Goal: Task Accomplishment & Management: Complete application form

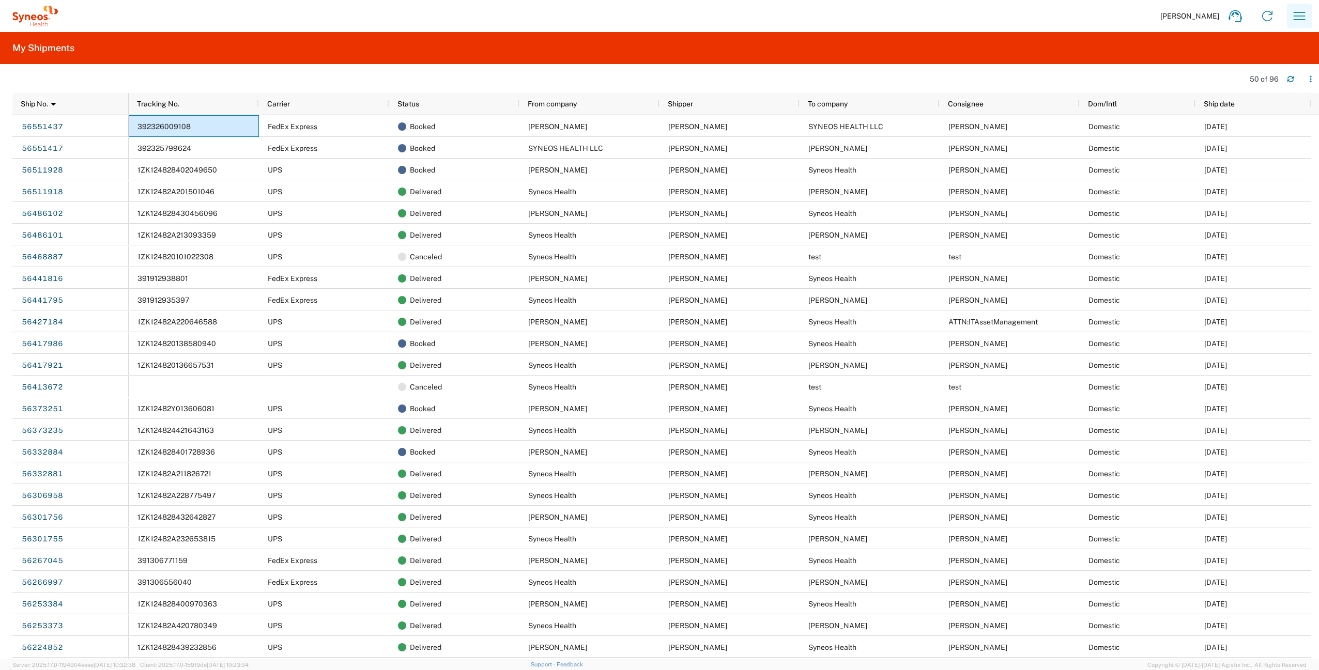
click at [1298, 17] on icon "button" at bounding box center [1299, 16] width 17 height 17
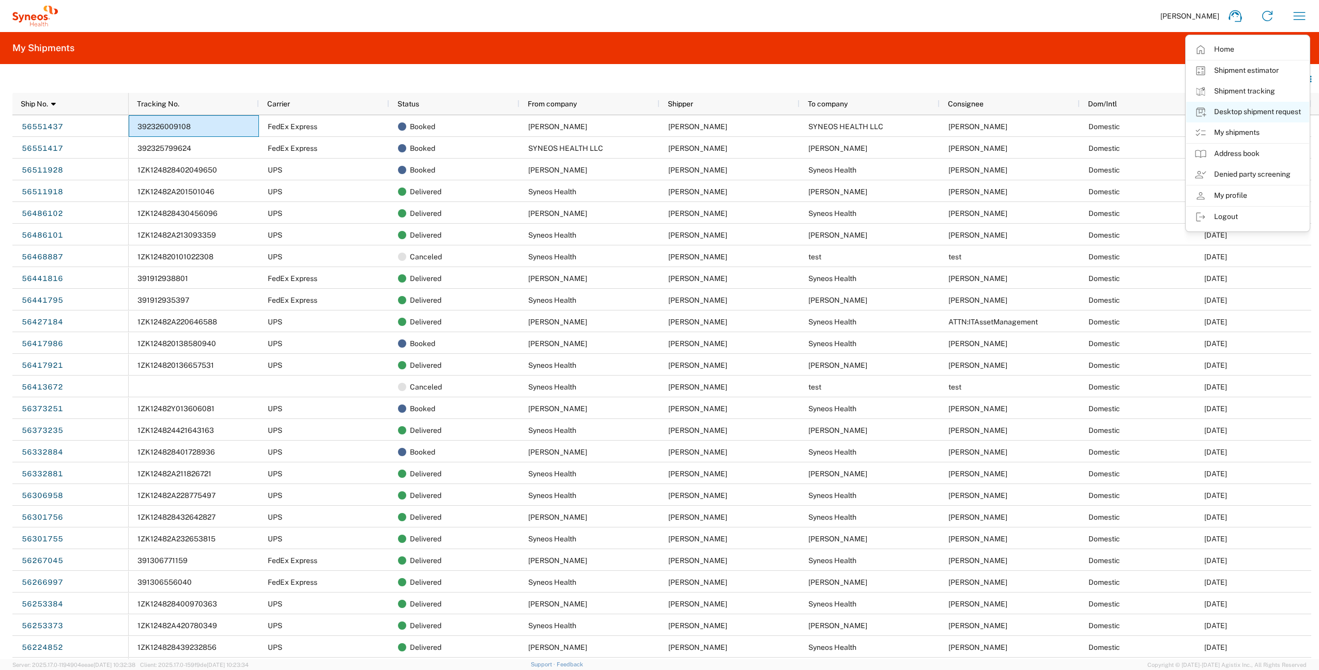
click at [1260, 114] on link "Desktop shipment request" at bounding box center [1247, 112] width 123 height 21
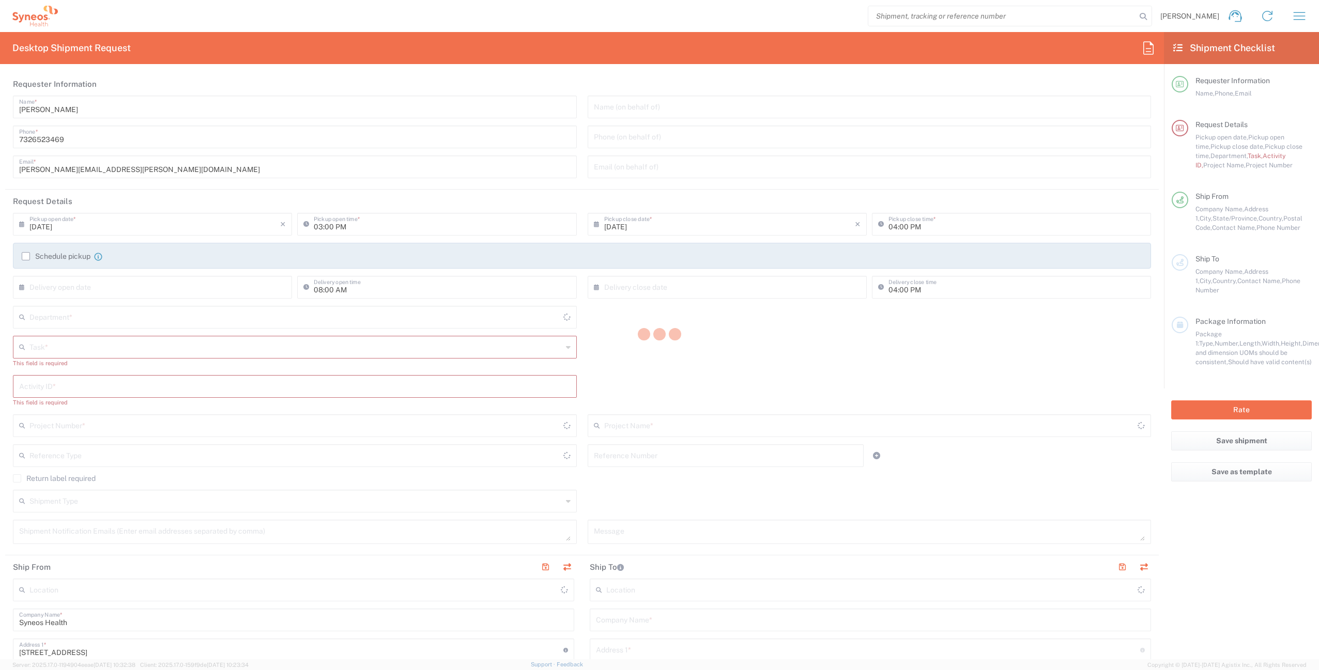
type input "[US_STATE]"
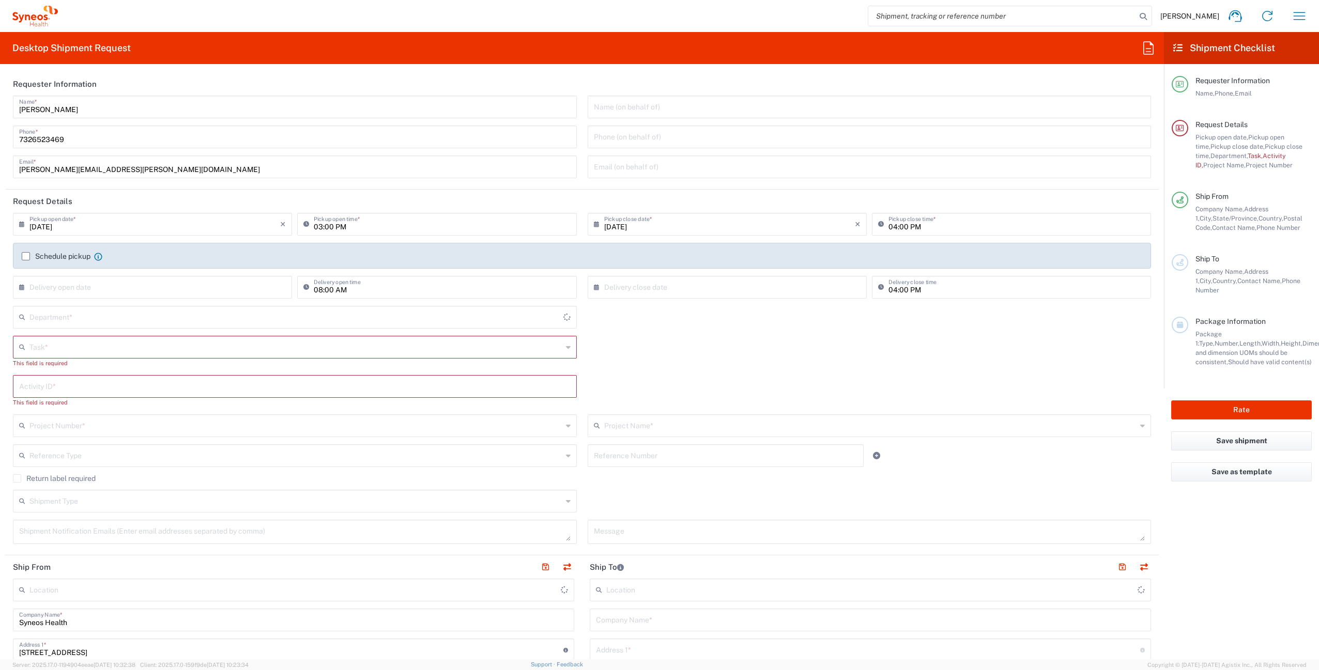
type input "[GEOGRAPHIC_DATA]"
type input "Syneos Health Commercial Servi- [GEOGRAPHIC_DATA] [GEOGRAPHIC_DATA]"
type input "4510"
click at [47, 348] on input "text" at bounding box center [295, 346] width 533 height 18
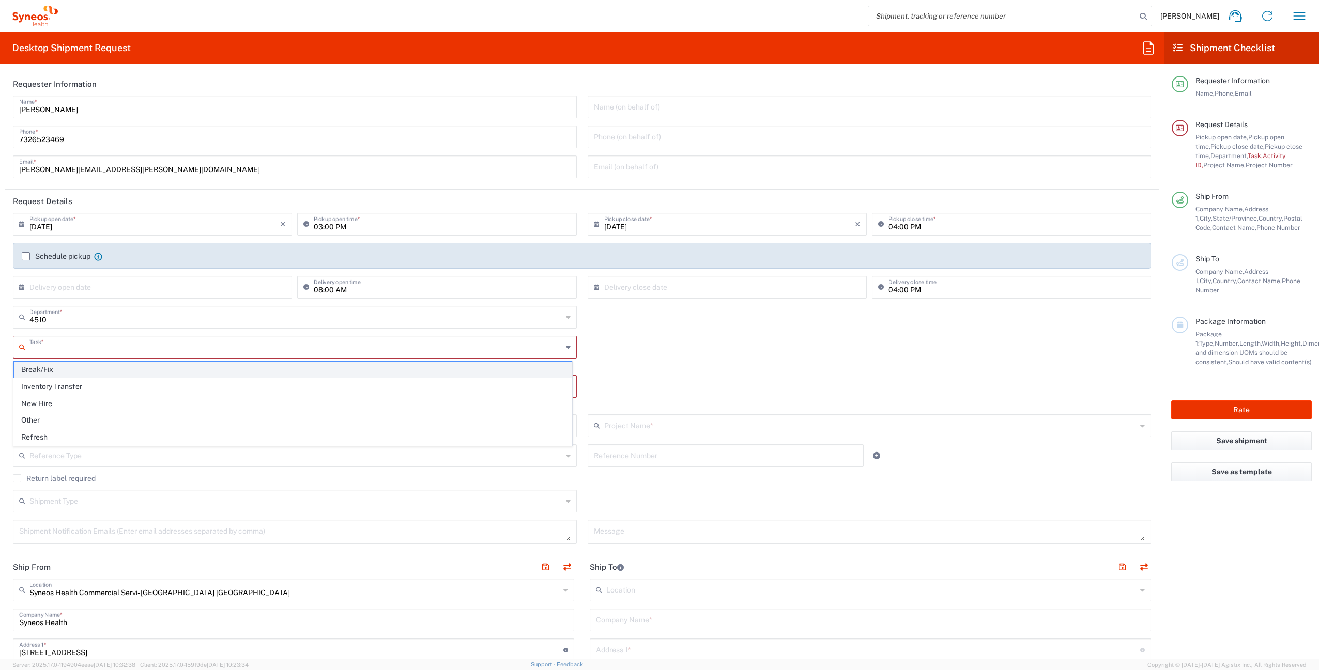
click at [47, 366] on span "Break/Fix" at bounding box center [293, 370] width 558 height 16
type input "Break/Fix"
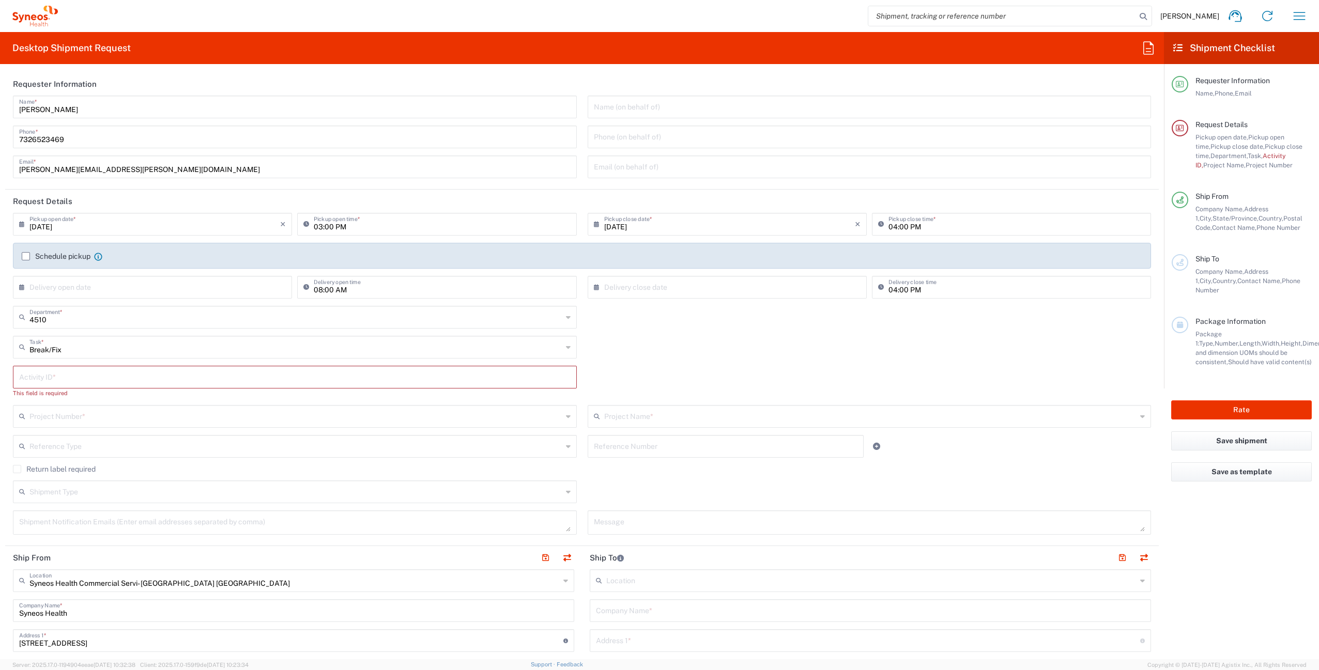
click at [87, 376] on input "text" at bounding box center [294, 376] width 551 height 18
paste input "INC2631436"
type input "INC2631436"
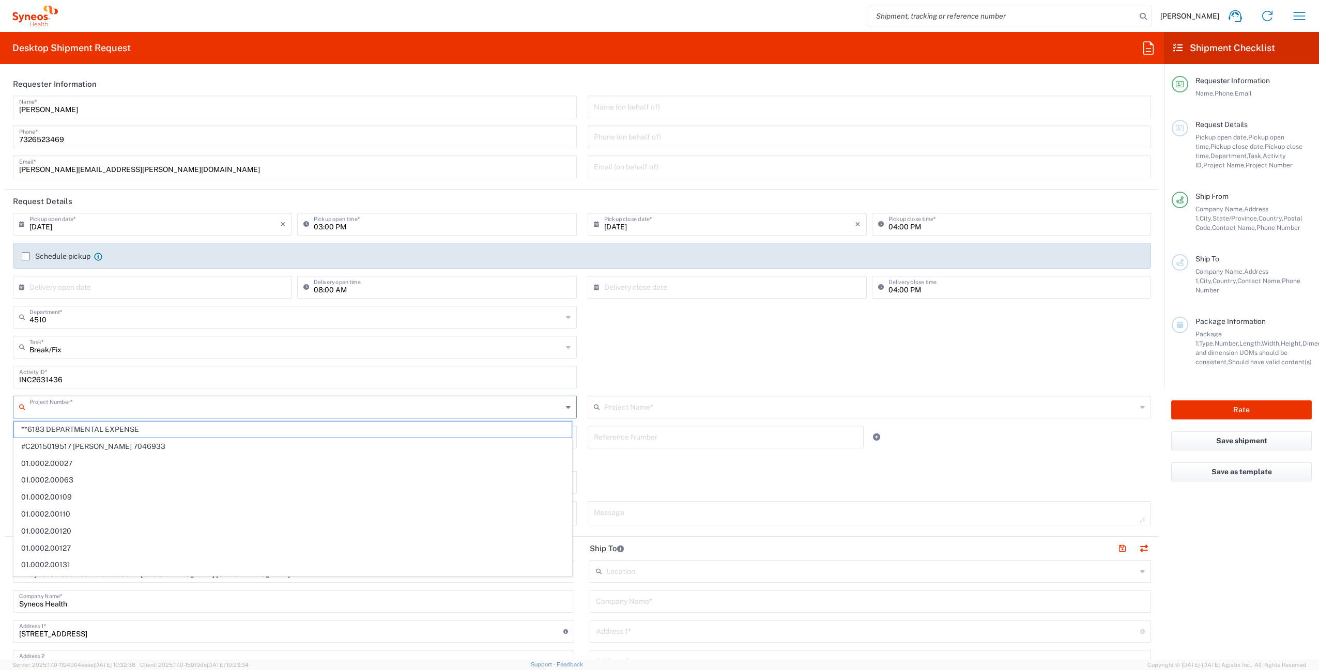
click at [73, 410] on input "text" at bounding box center [295, 406] width 533 height 18
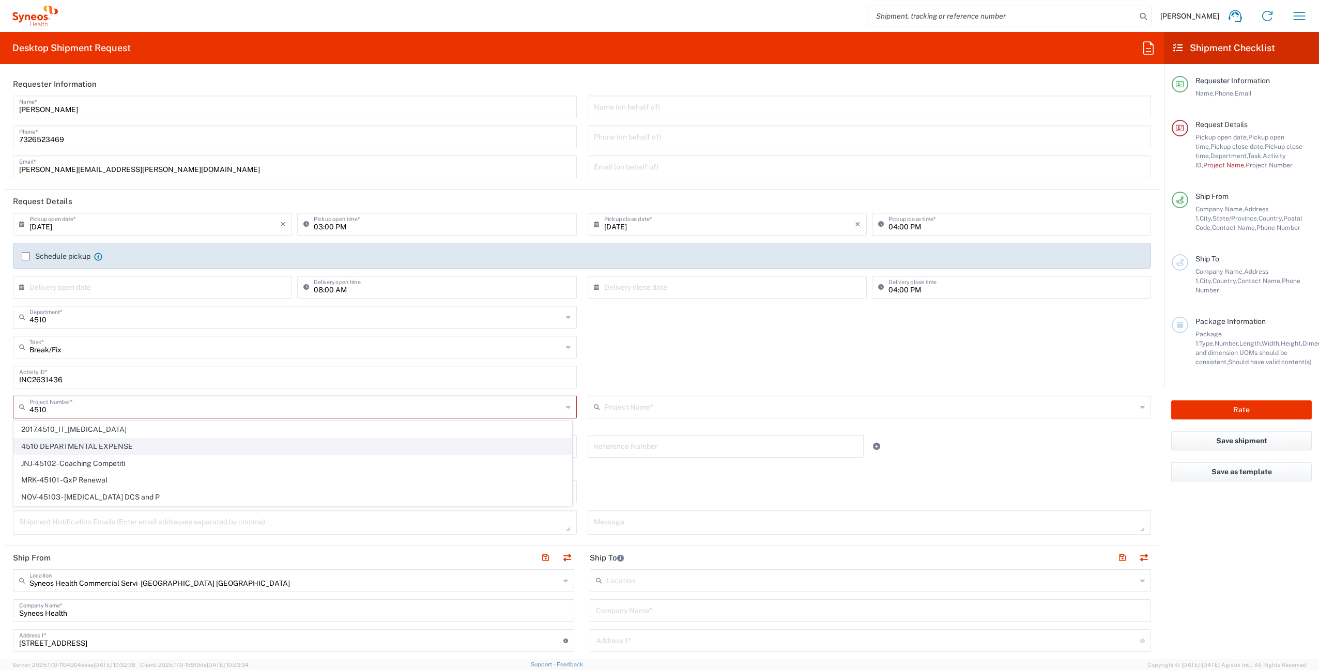
click at [116, 442] on span "4510 DEPARTMENTAL EXPENSE" at bounding box center [293, 447] width 558 height 16
type input "4510 DEPARTMENTAL EXPENSE"
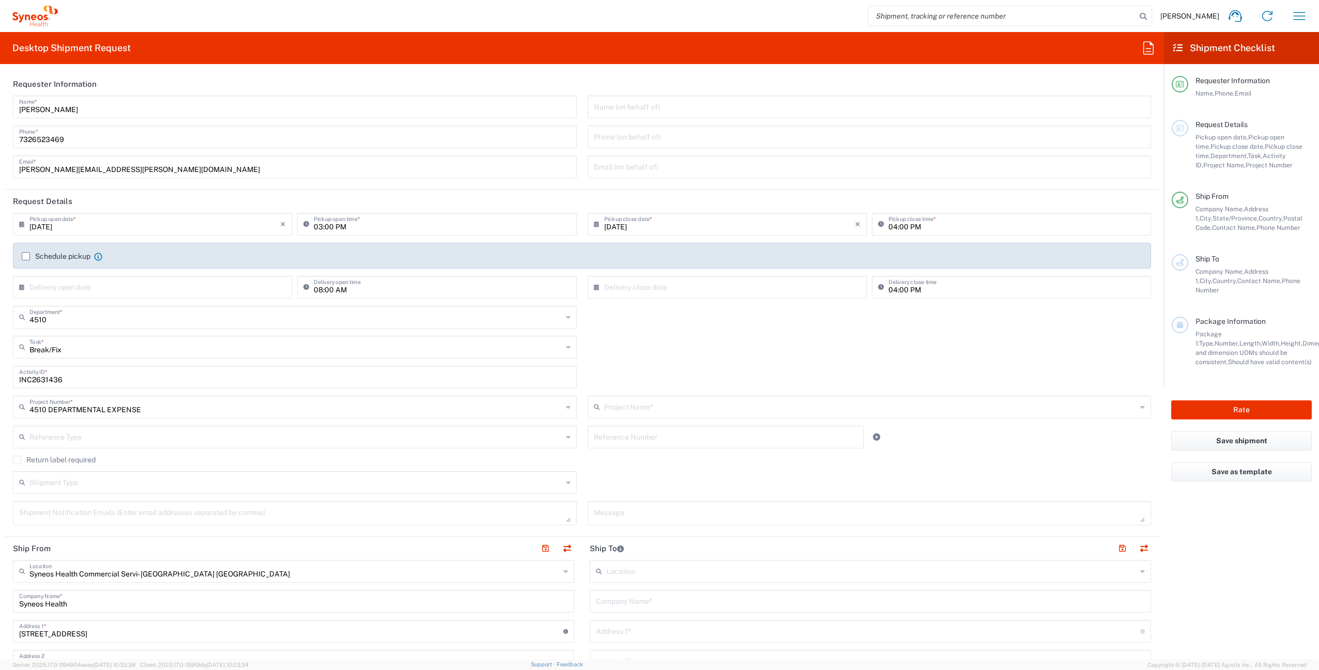
type input "4510 DEPARTMENTAL EXPENSE"
click at [87, 437] on input "text" at bounding box center [295, 436] width 533 height 18
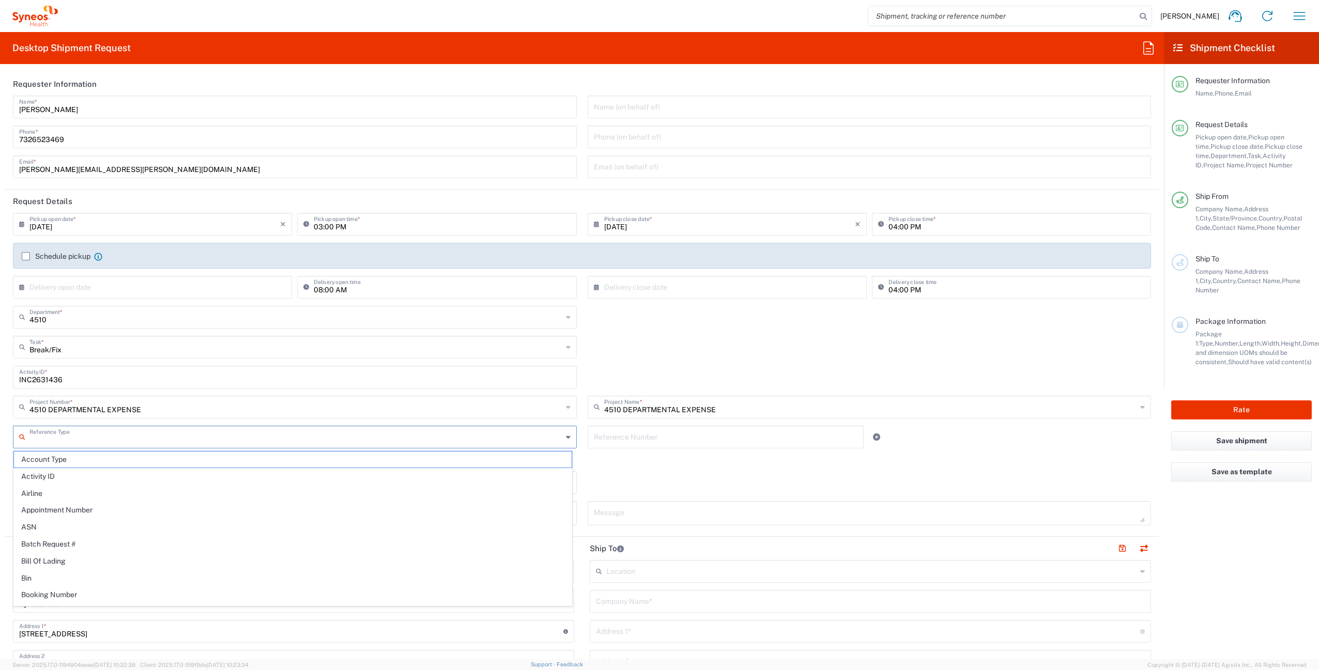
paste input "5056605302"
type input "5056605302"
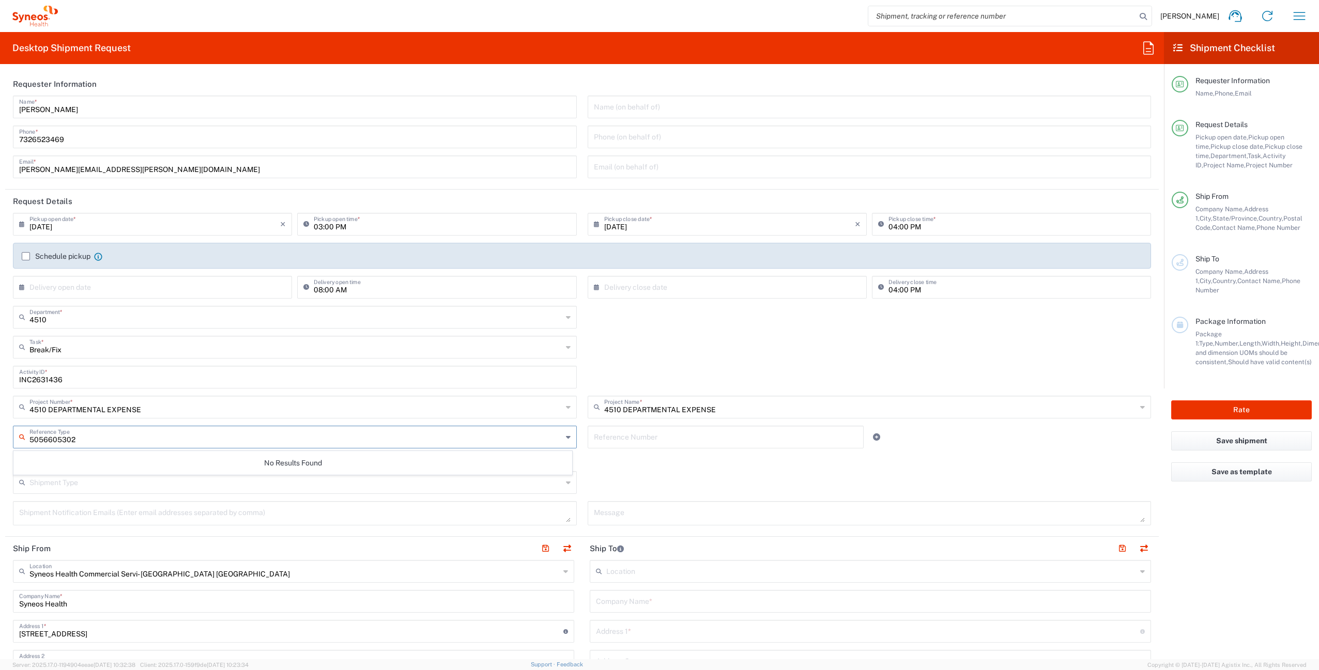
drag, startPoint x: 114, startPoint y: 438, endPoint x: 14, endPoint y: 438, distance: 100.2
click at [14, 438] on div "5056605302 Reference Type" at bounding box center [295, 437] width 564 height 23
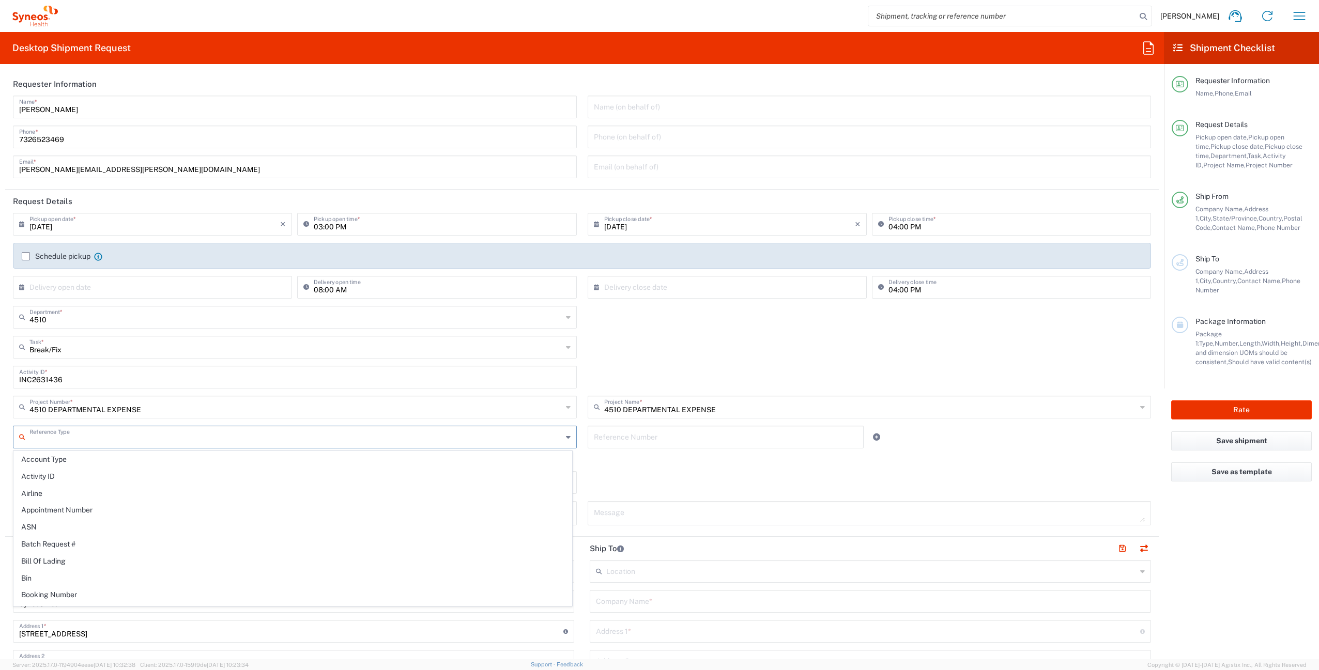
click at [639, 351] on div "Break/Fix Task * Break/Fix Inventory Transfer New Hire Other Refresh" at bounding box center [582, 351] width 1149 height 30
click at [17, 461] on label "Return label required" at bounding box center [54, 460] width 83 height 8
click at [17, 460] on input "Return label required" at bounding box center [17, 460] width 0 height 0
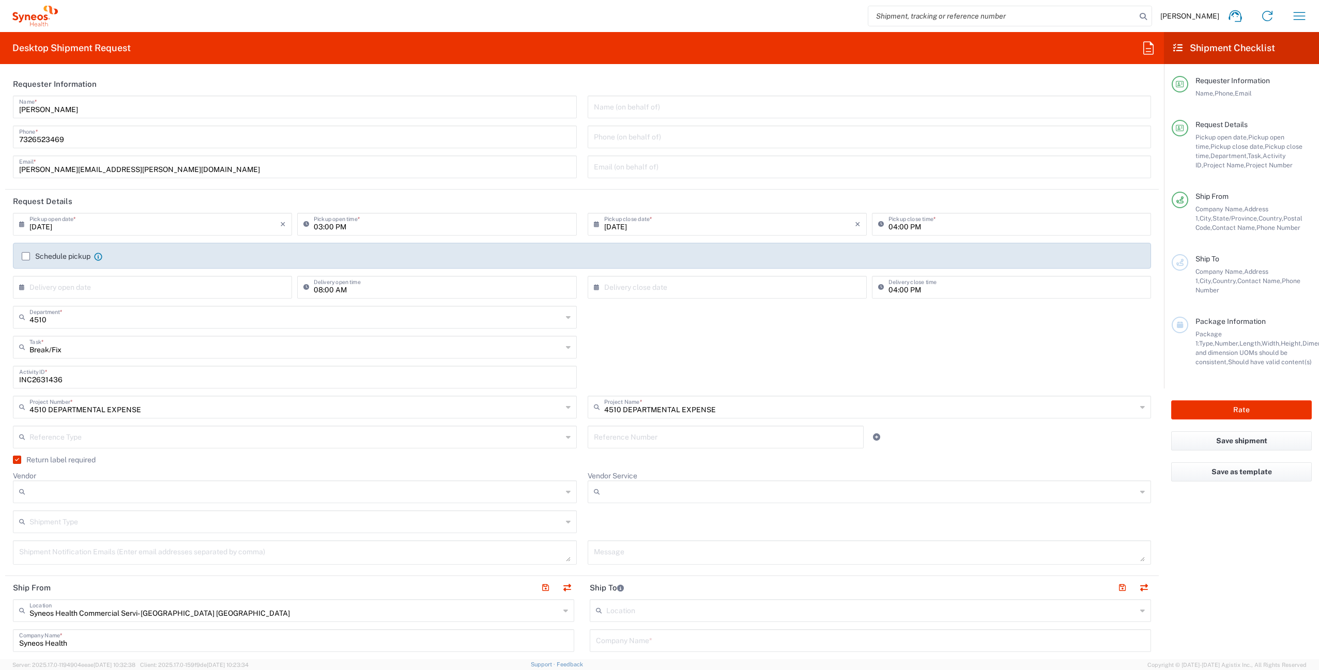
click at [97, 488] on input "Vendor" at bounding box center [295, 492] width 533 height 17
click at [75, 553] on span "UPS" at bounding box center [293, 549] width 558 height 16
type input "UPS"
click at [654, 496] on input "Vendor Service" at bounding box center [870, 492] width 533 height 17
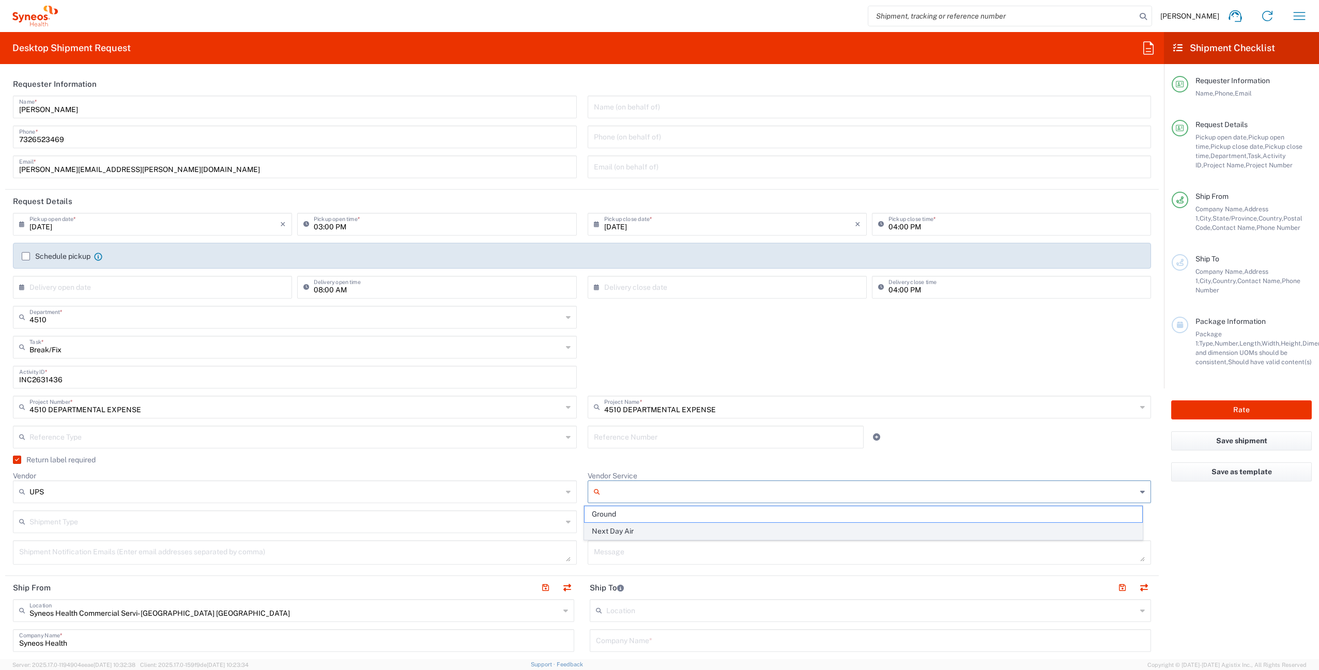
click at [645, 528] on span "Next Day Air" at bounding box center [863, 531] width 558 height 16
type input "Next Day Air"
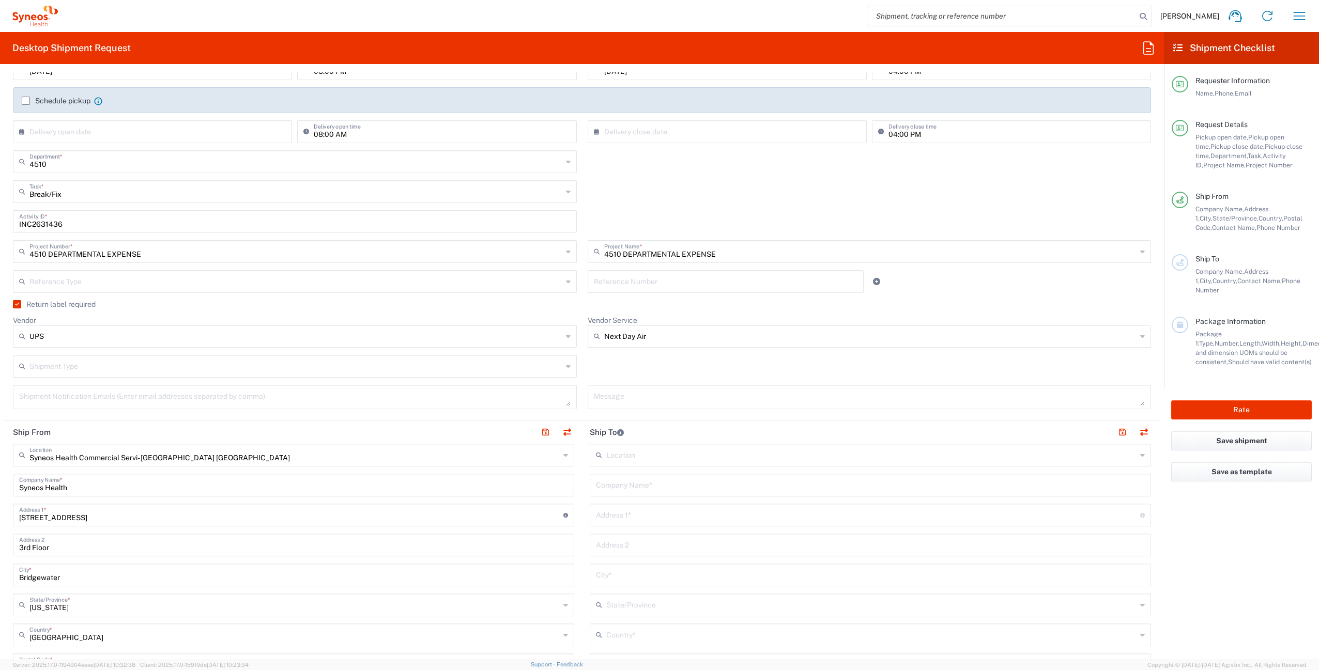
scroll to position [195, 0]
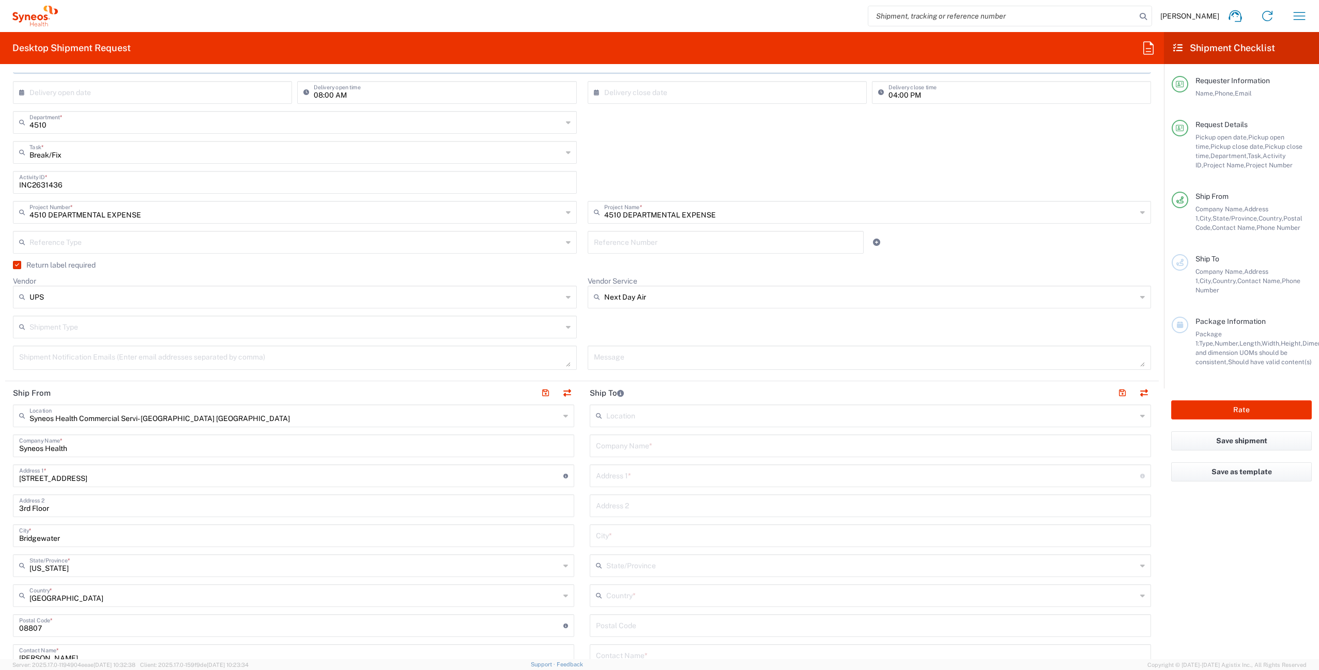
click at [653, 448] on input "text" at bounding box center [870, 445] width 549 height 18
paste input "Kelsey Thomas"
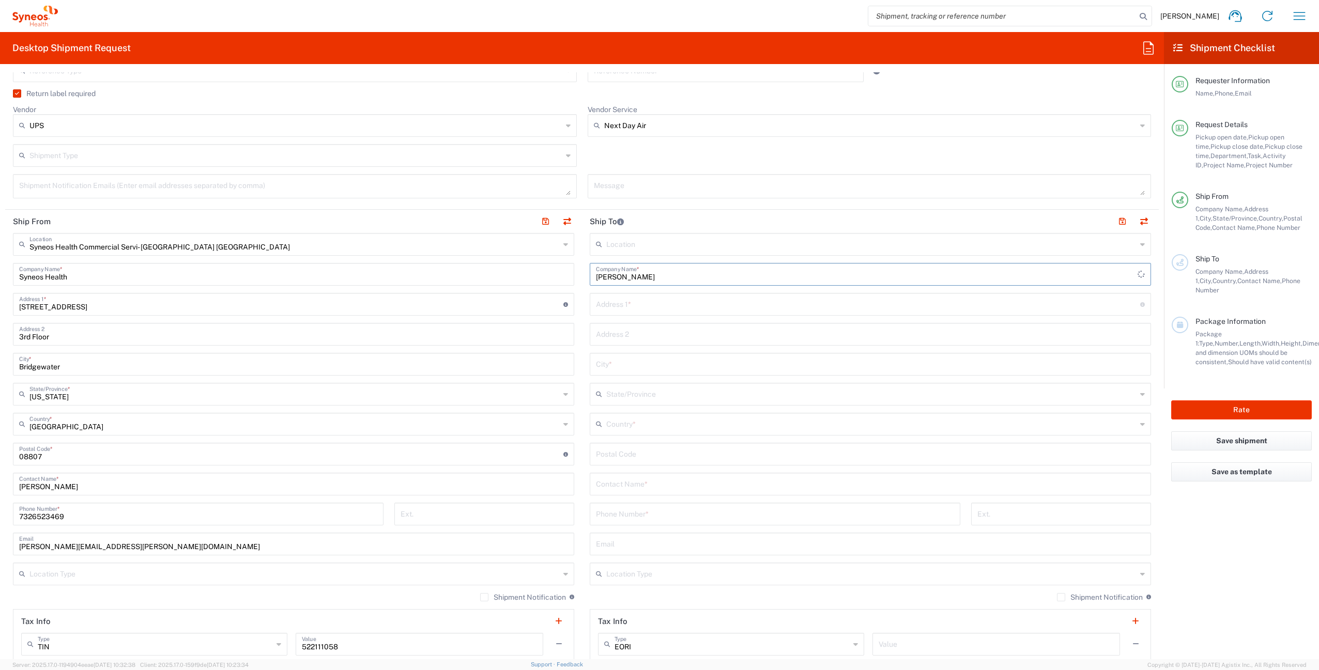
scroll to position [371, 0]
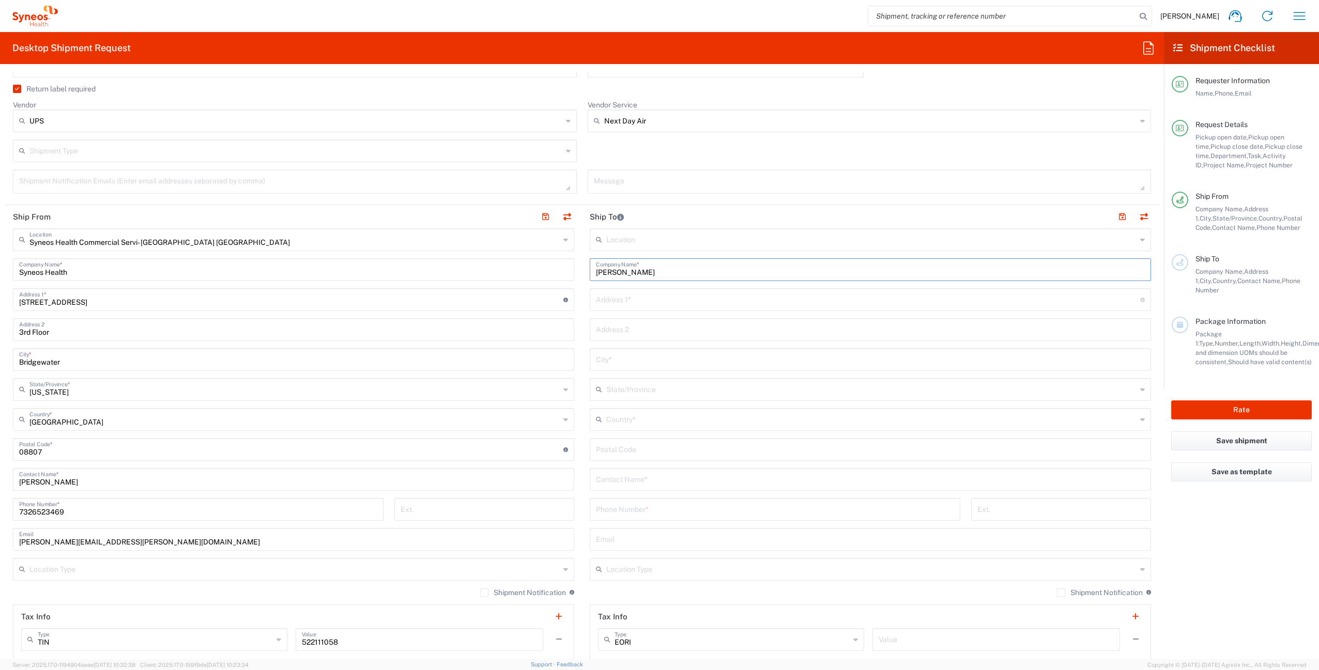
type input "Kelsey Thomas"
click at [643, 483] on input "text" at bounding box center [870, 479] width 549 height 18
paste input "Kelsey Thomas"
type input "Kelsey Thomas"
click at [615, 302] on input "text" at bounding box center [868, 299] width 544 height 18
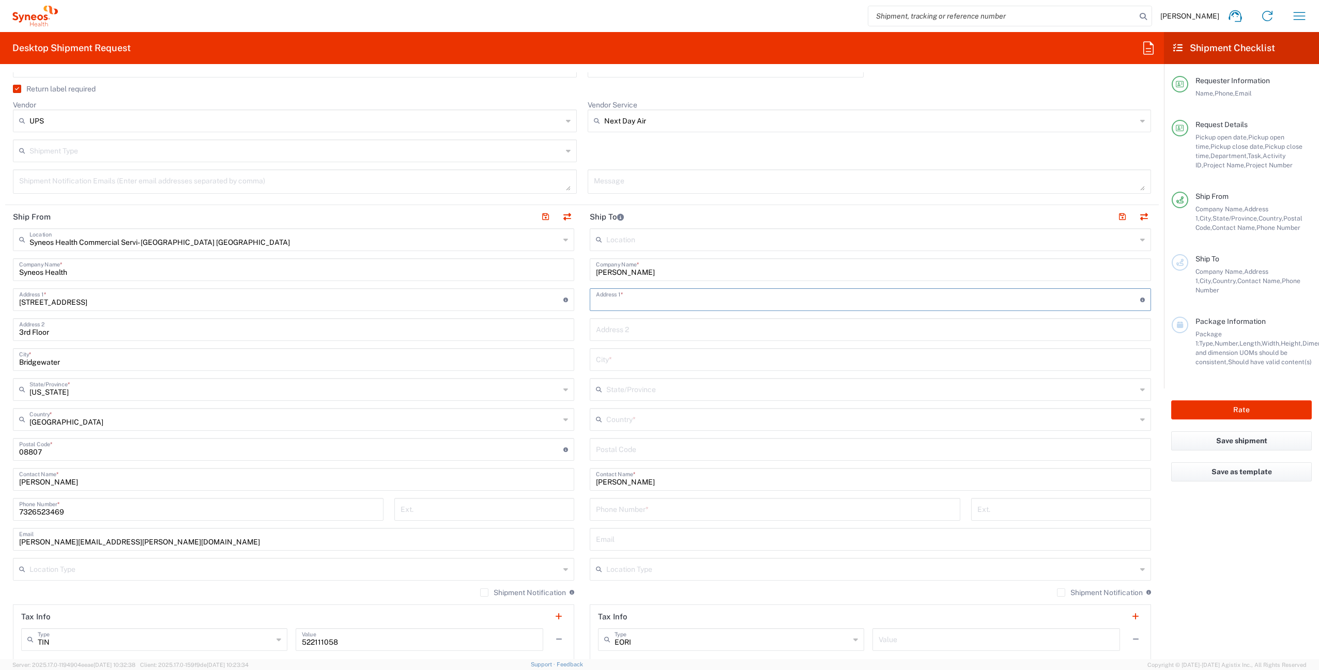
paste input "2209 Fort Union Drive"
type input "2209 Fort Union Drive"
click at [645, 363] on input "text" at bounding box center [870, 359] width 549 height 18
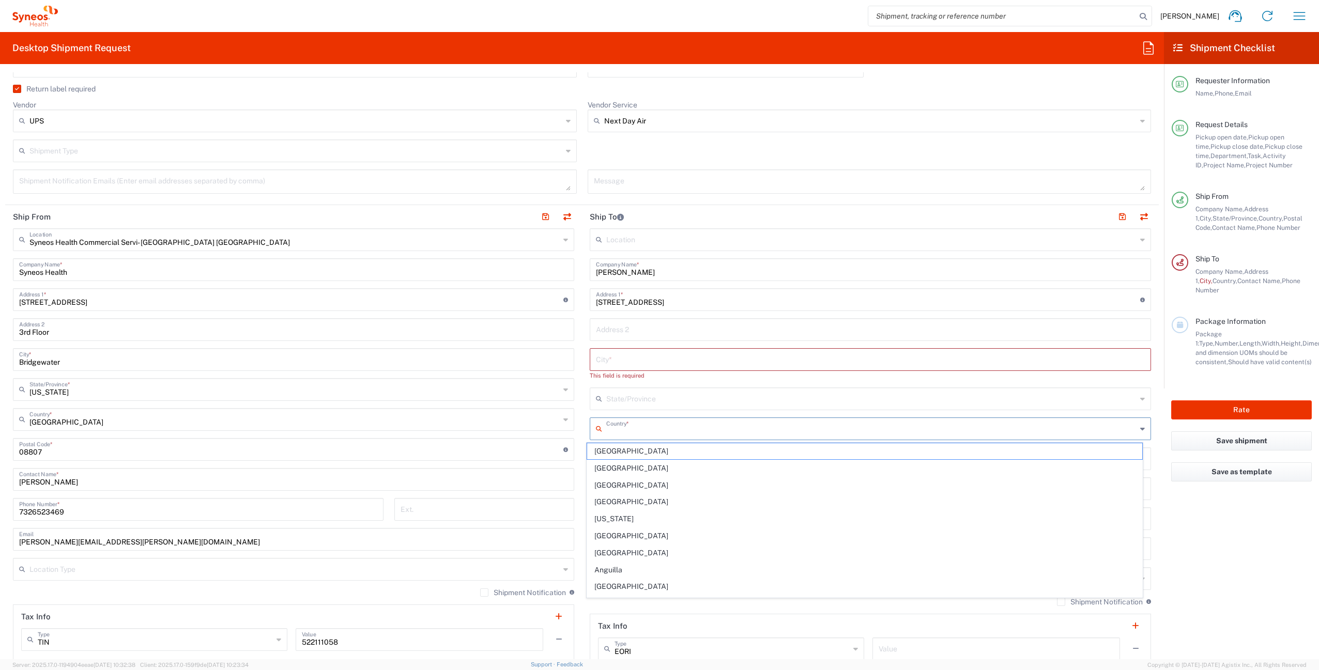
click at [641, 420] on input "text" at bounding box center [871, 428] width 530 height 18
type input "uni"
click at [647, 423] on input "text" at bounding box center [871, 428] width 530 height 18
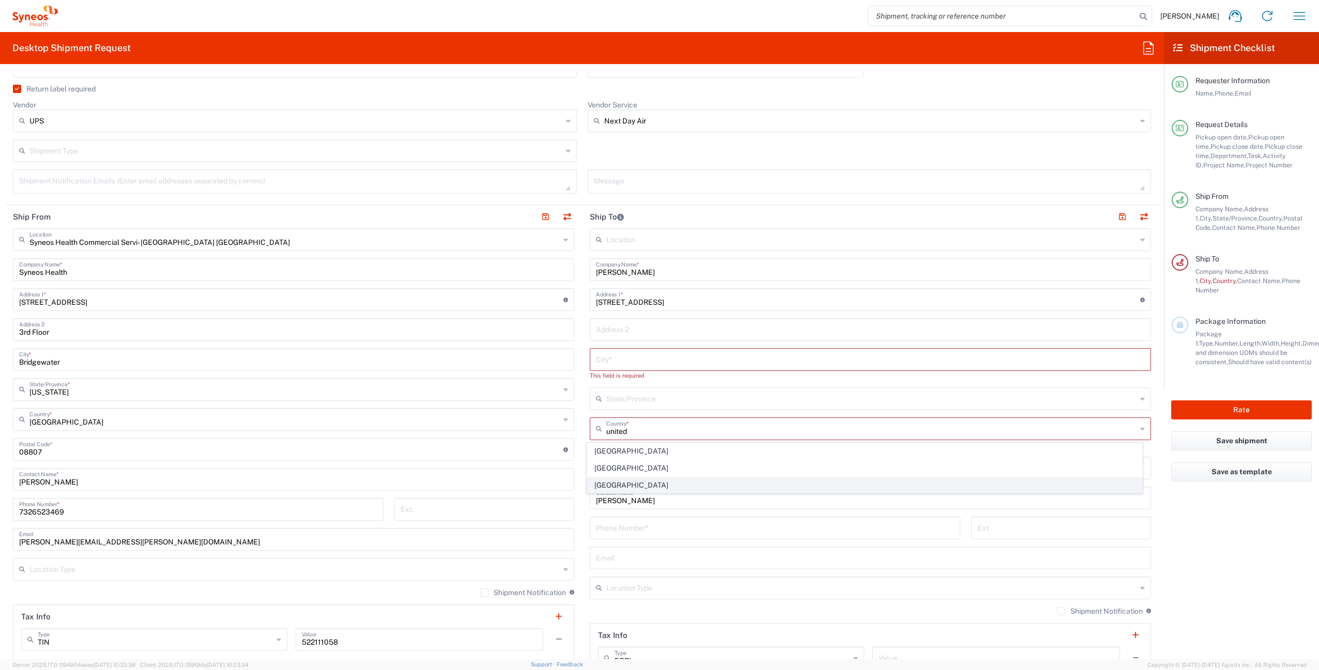
click at [647, 483] on span "United States" at bounding box center [865, 485] width 556 height 16
type input "United States"
click at [625, 361] on input "text" at bounding box center [870, 359] width 549 height 18
click at [626, 336] on input "text" at bounding box center [870, 329] width 549 height 18
click at [604, 353] on input "text" at bounding box center [870, 359] width 549 height 18
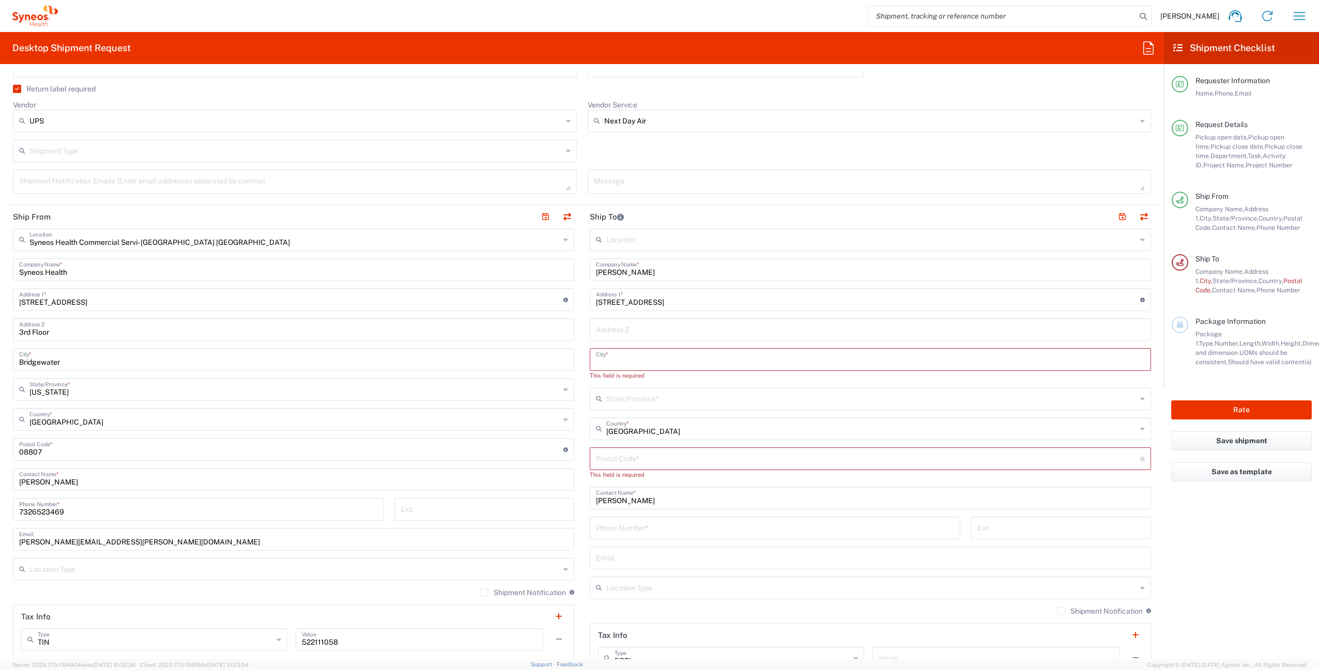
paste input "Santa Fe"
type input "Santa Fe"
click at [660, 446] on span "New Mexico" at bounding box center [865, 446] width 556 height 16
type input "New Mexico"
click at [620, 452] on input "undefined" at bounding box center [868, 449] width 544 height 18
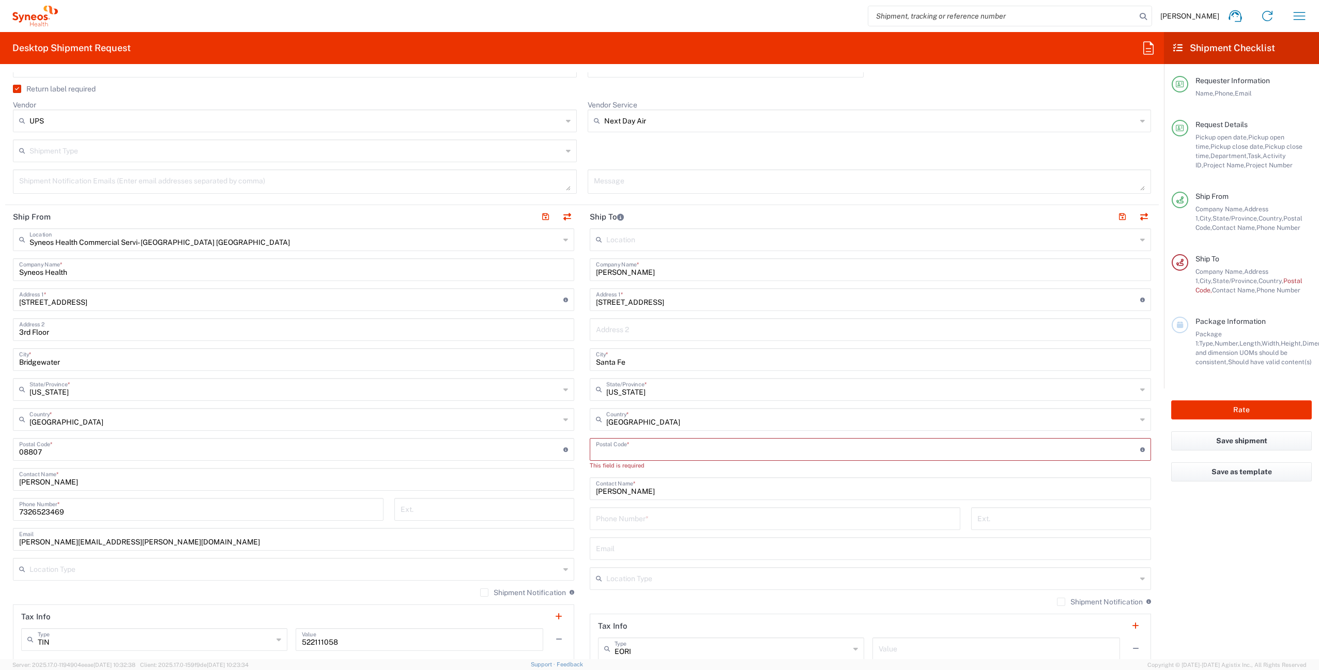
paste input "87505"
type input "87505"
click at [634, 517] on input "tel" at bounding box center [775, 509] width 358 height 18
paste input "5056605302"
type input "5056605302"
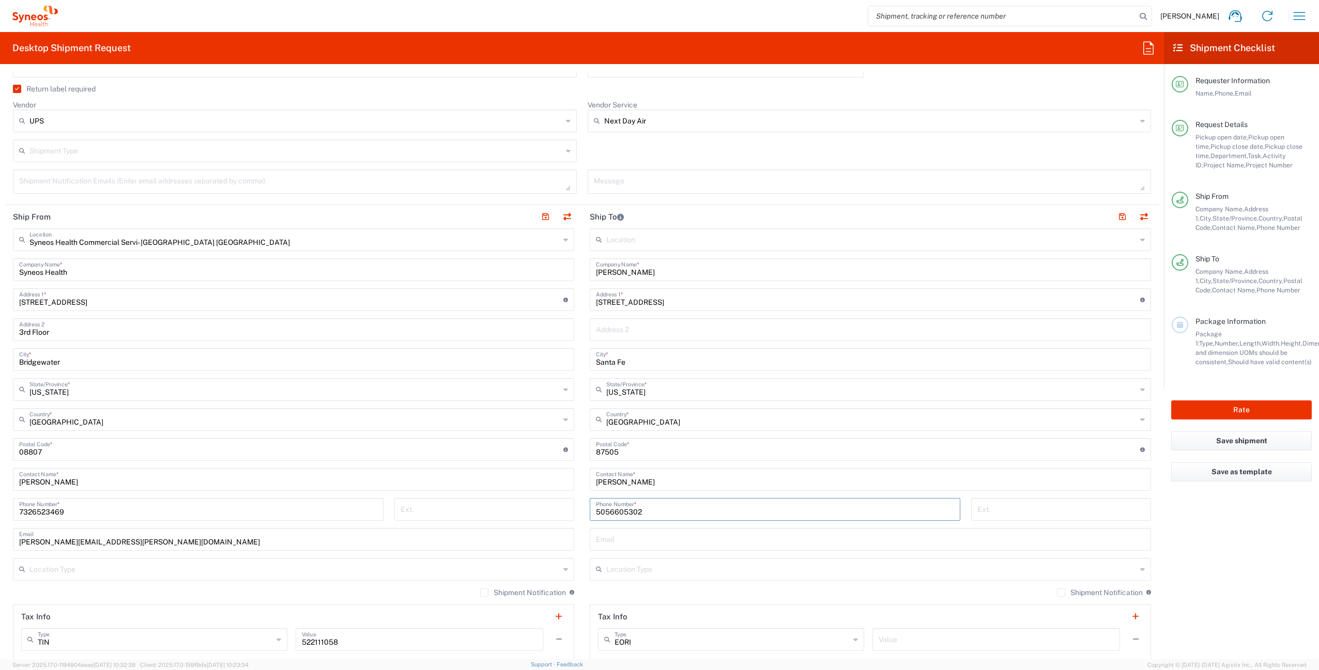
click at [637, 537] on input "text" at bounding box center [870, 539] width 549 height 18
paste input "kelsey.thomas@syneoshealth.com"
type input "kelsey.thomas@syneoshealth.com"
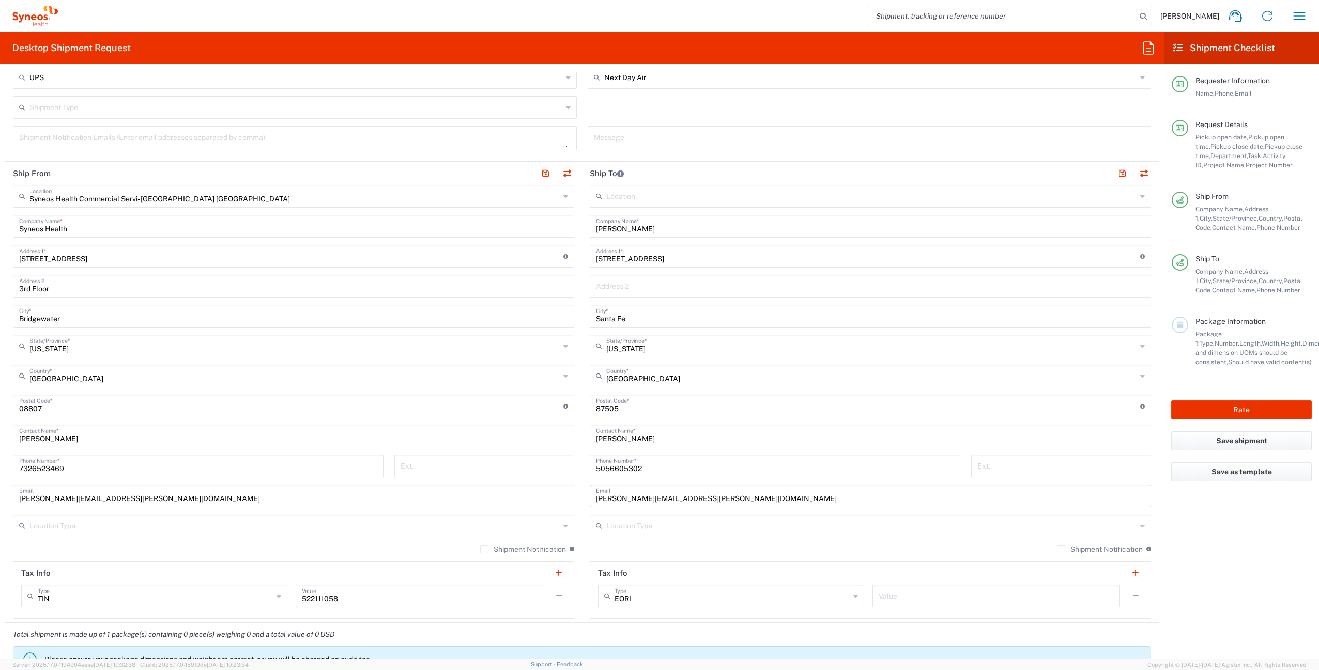
scroll to position [446, 0]
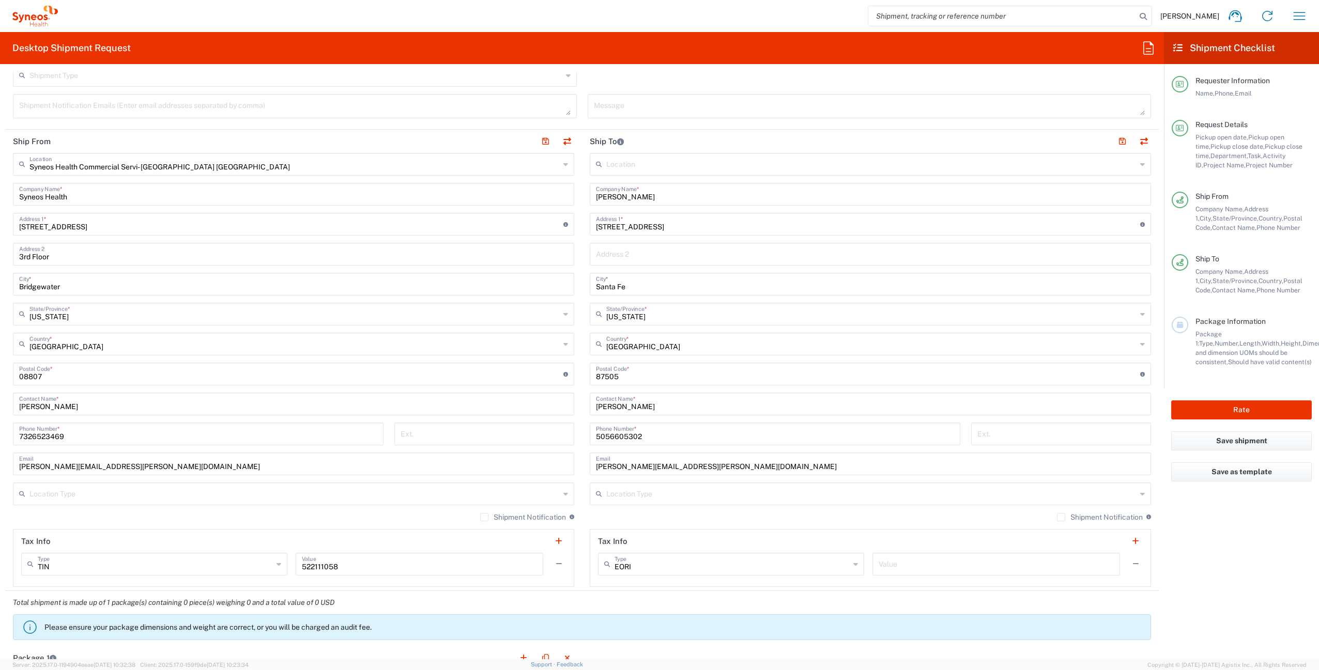
click at [1057, 518] on label "Shipment Notification" at bounding box center [1100, 517] width 86 height 8
click at [1061, 517] on input "Shipment Notification" at bounding box center [1061, 517] width 0 height 0
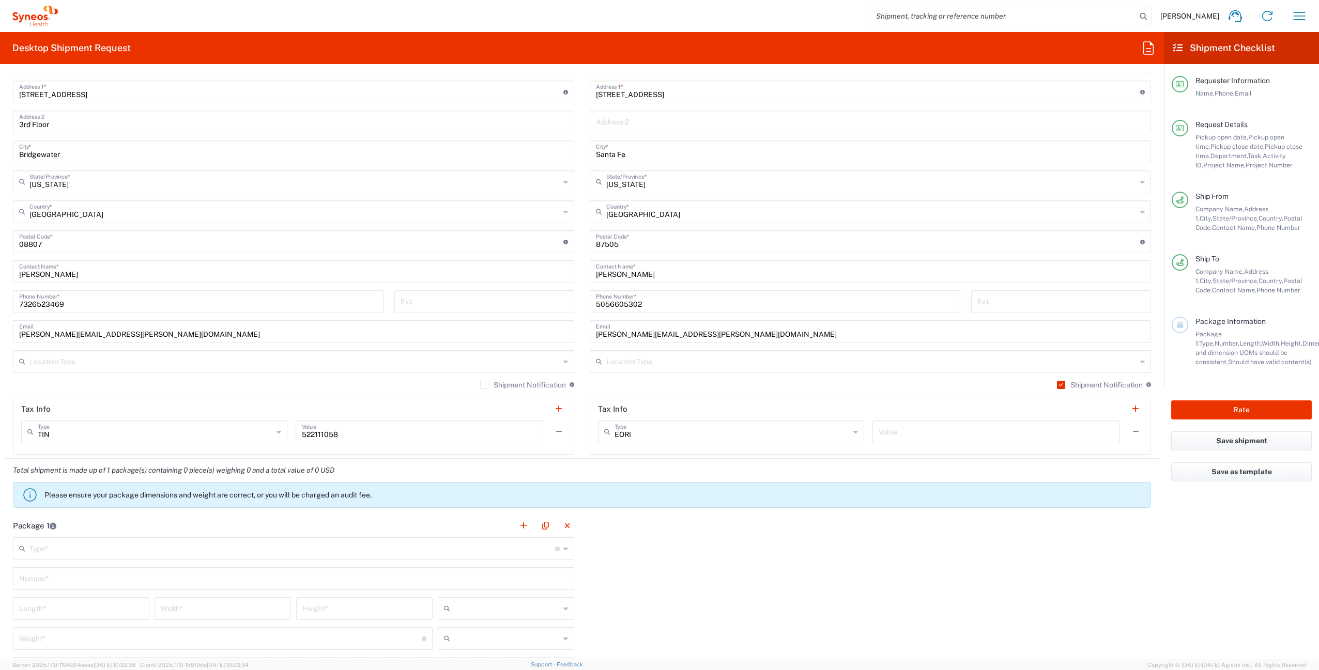
scroll to position [625, 0]
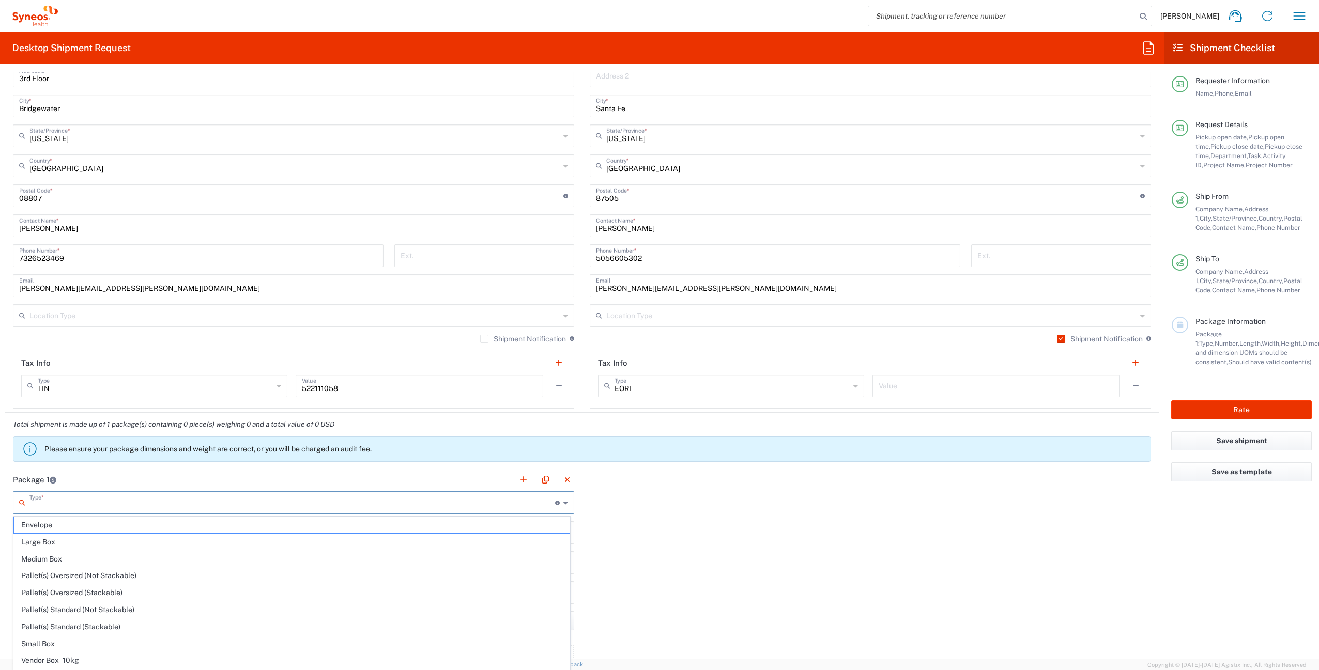
click at [191, 498] on input "text" at bounding box center [292, 502] width 526 height 18
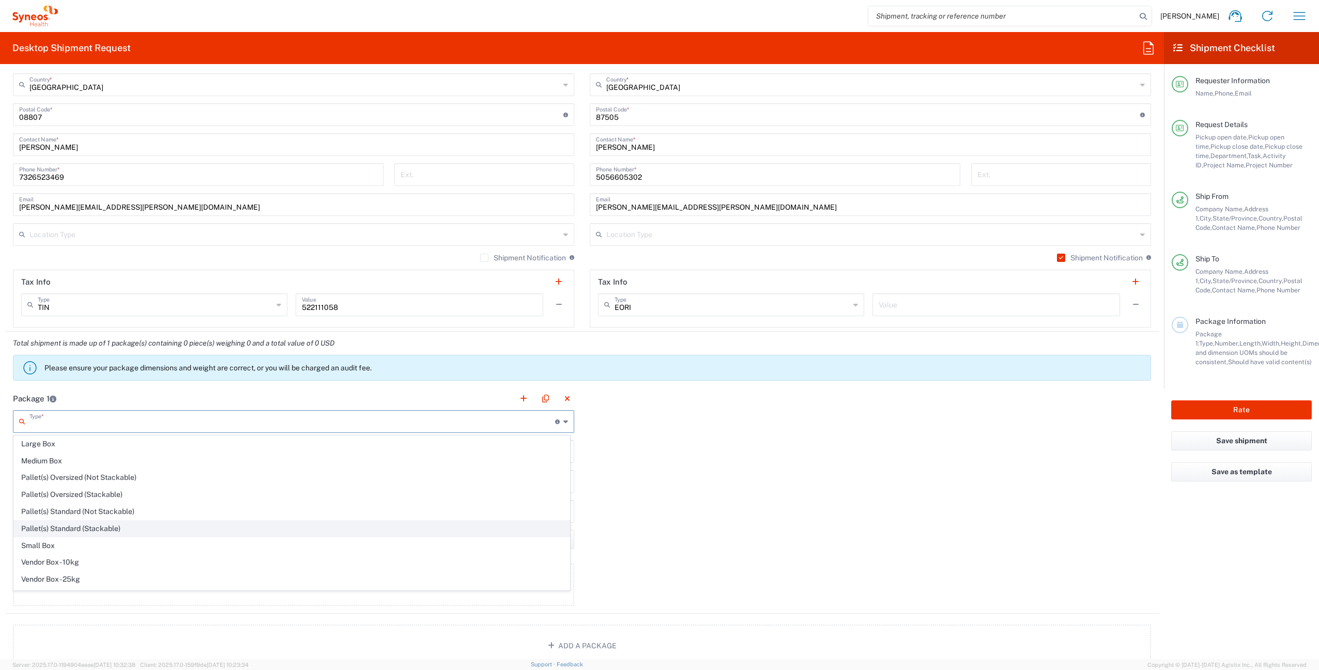
scroll to position [32, 0]
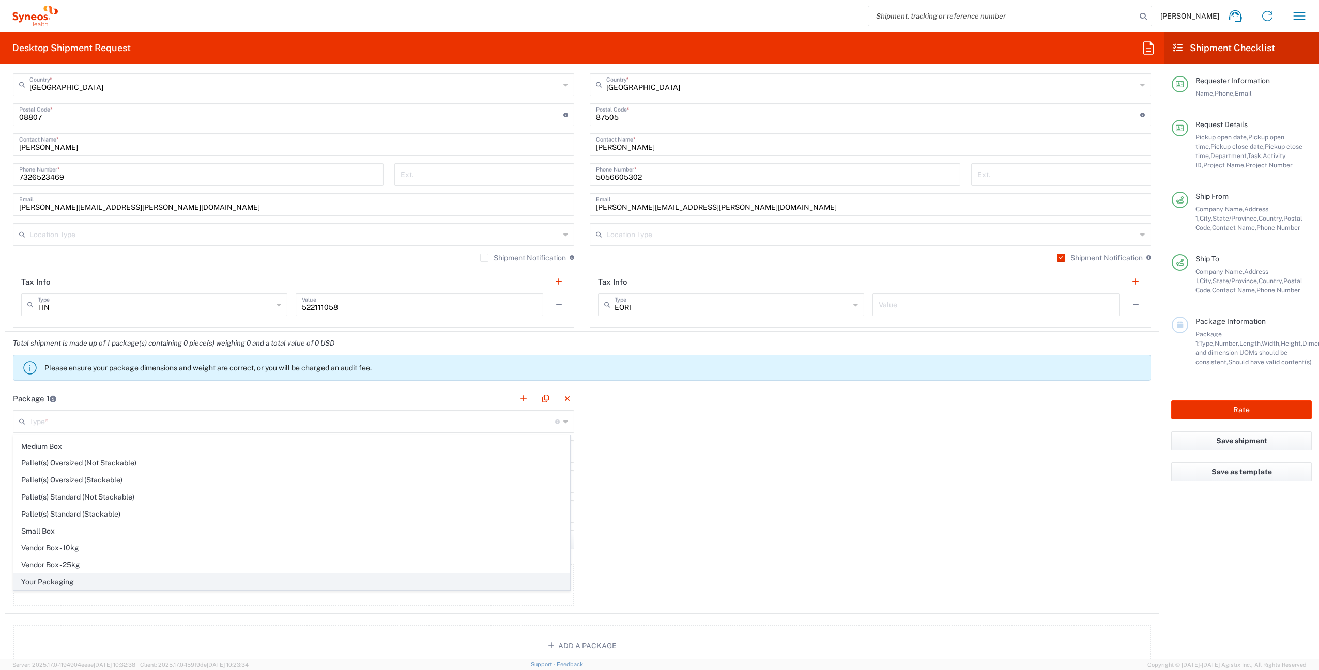
click at [129, 580] on span "Your Packaging" at bounding box center [292, 582] width 556 height 16
type input "Your Packaging"
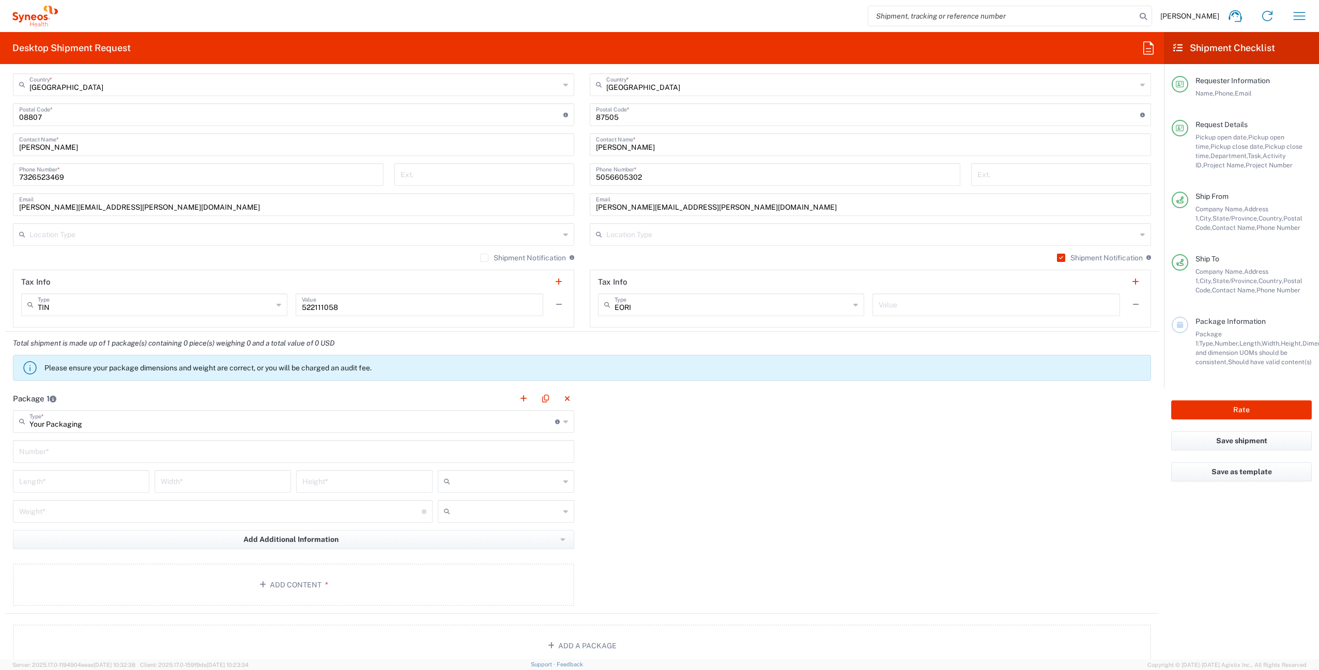
click at [99, 449] on input "text" at bounding box center [293, 451] width 549 height 18
type input "1"
click at [91, 476] on input "number" at bounding box center [81, 481] width 124 height 18
type input "16"
type input "12"
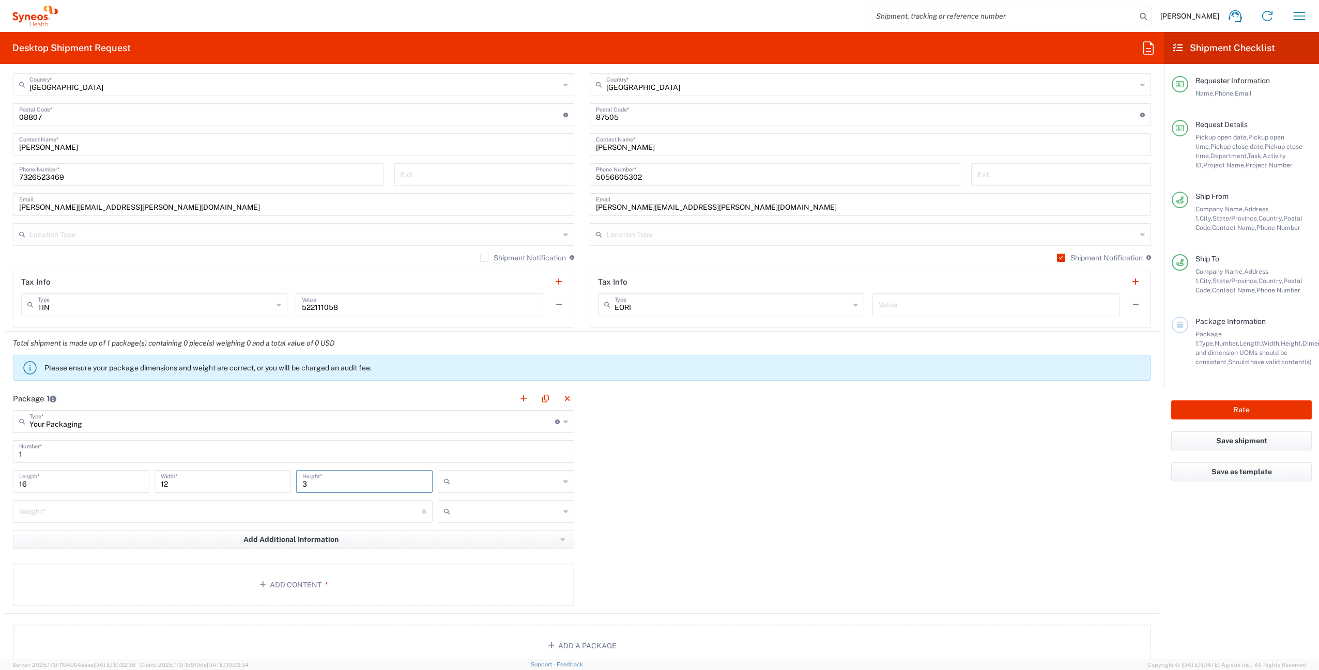
type input "3"
click at [94, 513] on input "number" at bounding box center [220, 511] width 403 height 18
type input "6"
click at [466, 486] on input "text" at bounding box center [506, 481] width 105 height 17
click at [463, 537] on span "in" at bounding box center [502, 538] width 133 height 16
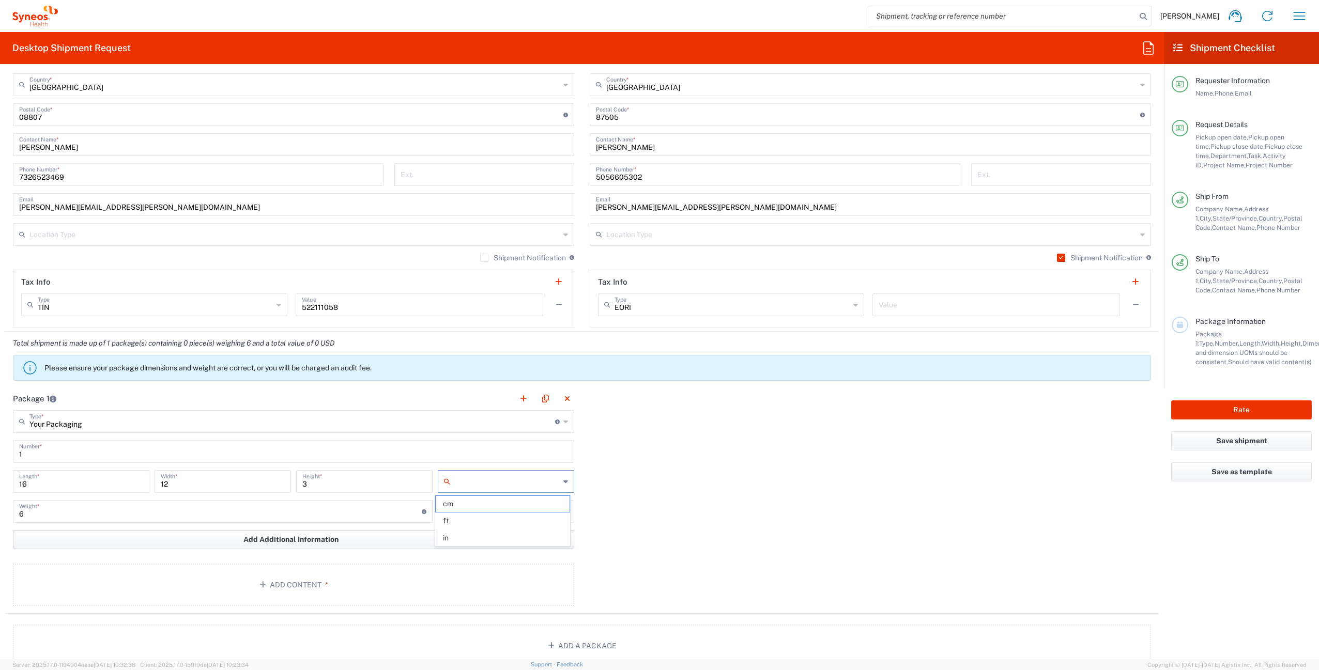
type input "in"
click at [458, 506] on input "text" at bounding box center [506, 511] width 105 height 17
click at [454, 547] on span "lbs" at bounding box center [502, 551] width 133 height 16
type input "lbs"
click at [284, 574] on button "Add Content *" at bounding box center [293, 585] width 561 height 42
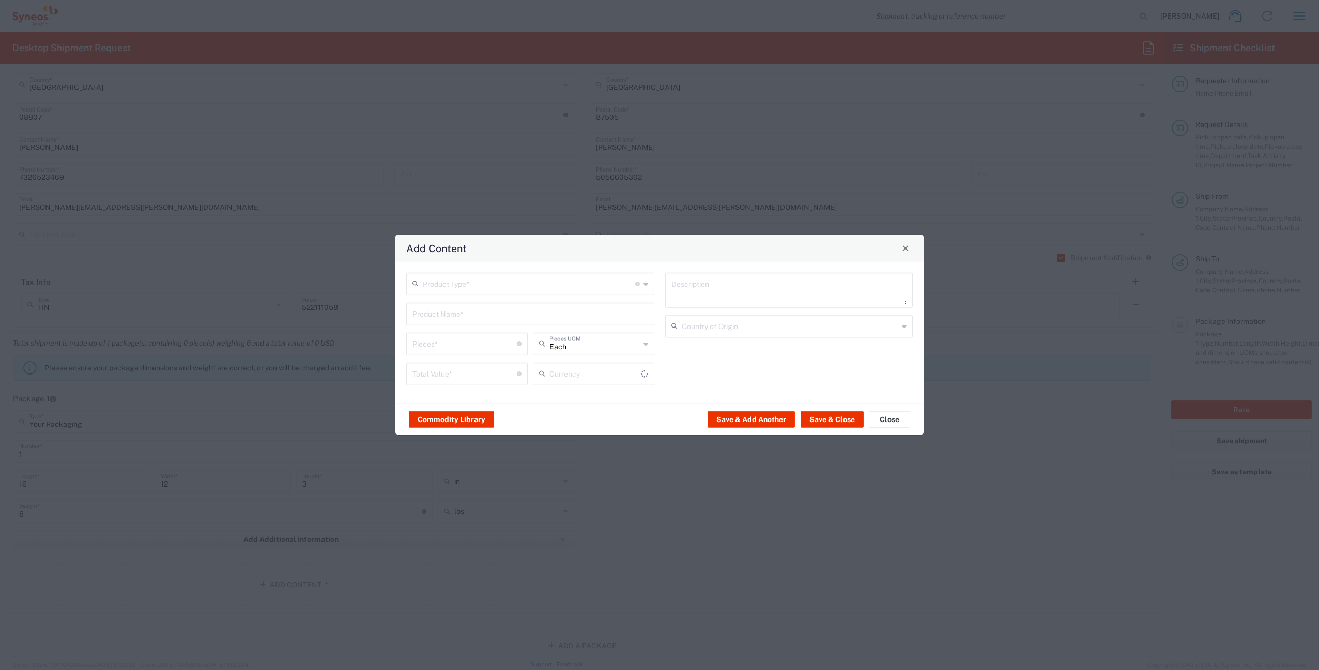
type input "US Dollar"
click at [465, 289] on input "text" at bounding box center [529, 283] width 212 height 18
click at [458, 319] on span "General Commodity" at bounding box center [530, 323] width 246 height 16
type input "General Commodity"
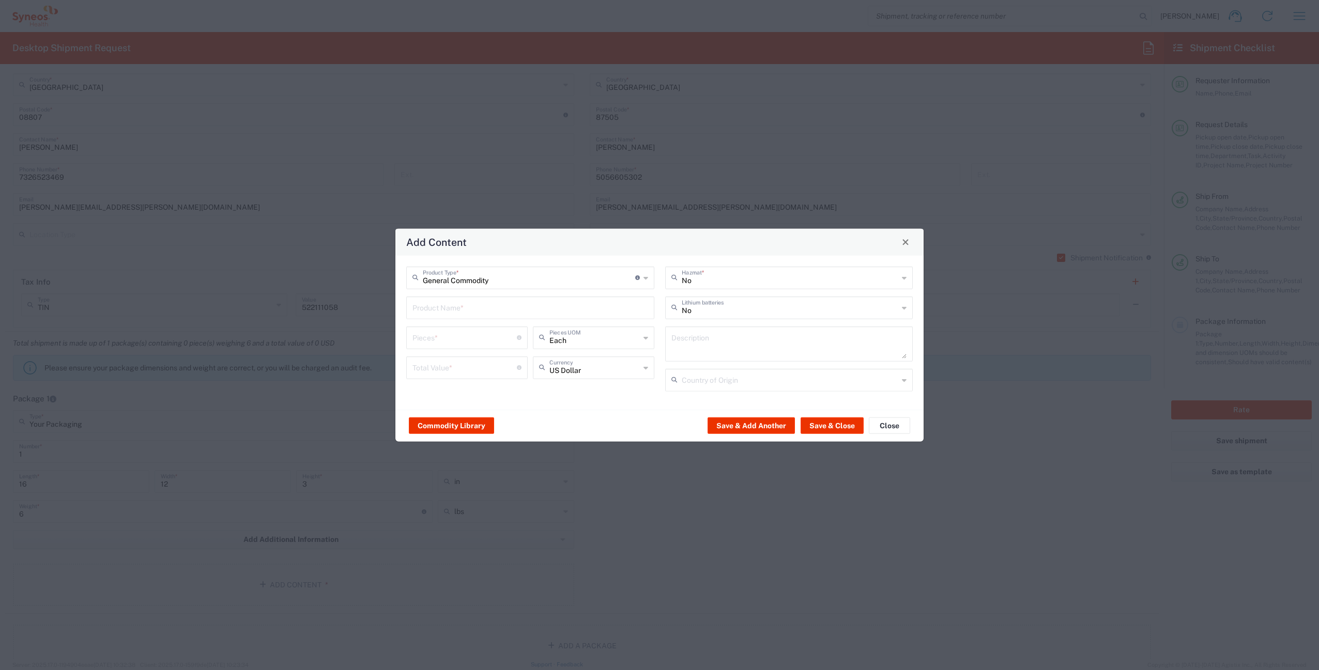
click at [457, 313] on input "text" at bounding box center [530, 307] width 236 height 18
click at [471, 334] on div "Laptop Dell 5420" at bounding box center [530, 332] width 246 height 18
type input "Laptop Dell 5420"
type textarea "Laptop Latitude Dell 5420"
type input "China"
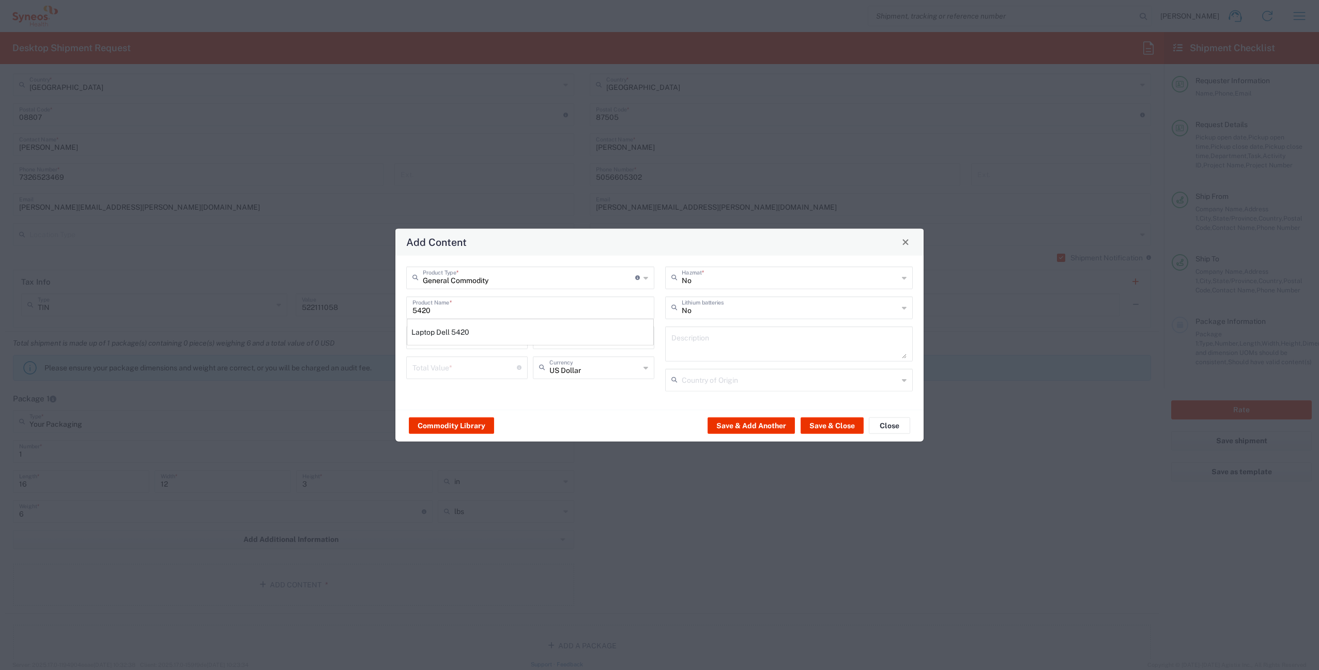
type input "Yes"
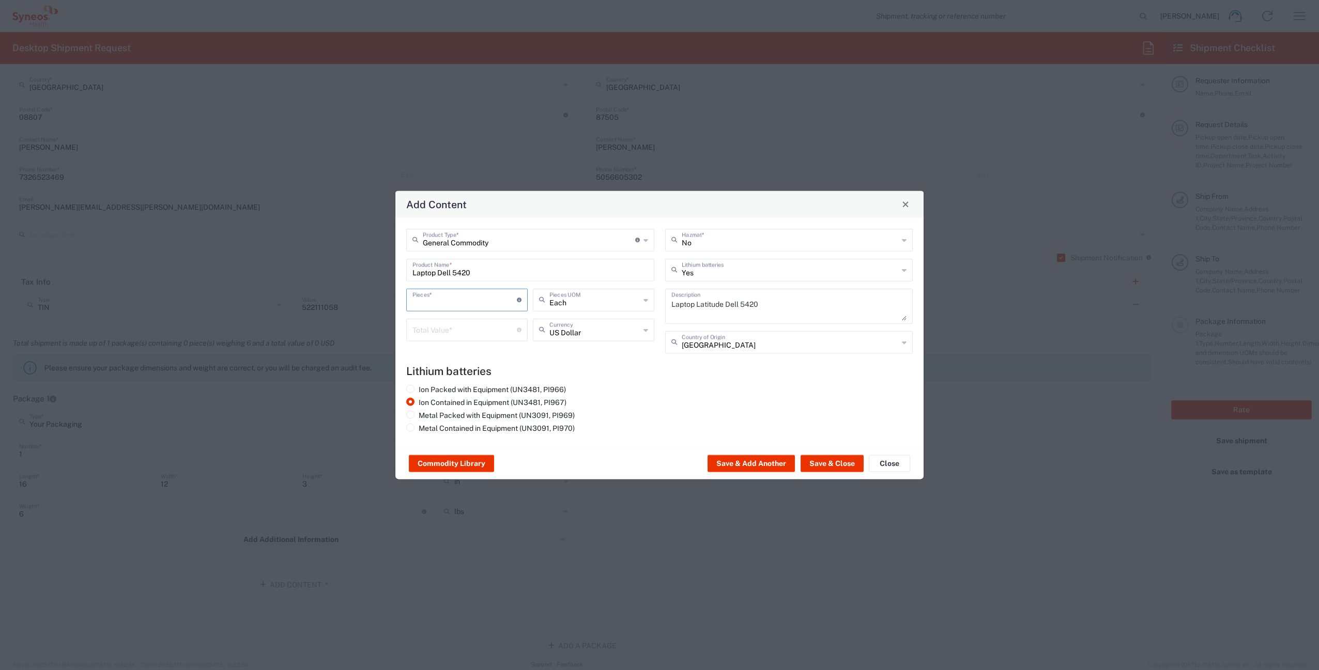
click at [444, 301] on input "number" at bounding box center [464, 299] width 104 height 18
type input "1"
click at [443, 322] on input "number" at bounding box center [464, 329] width 104 height 18
type input "1000"
click at [811, 466] on button "Save & Close" at bounding box center [831, 463] width 63 height 17
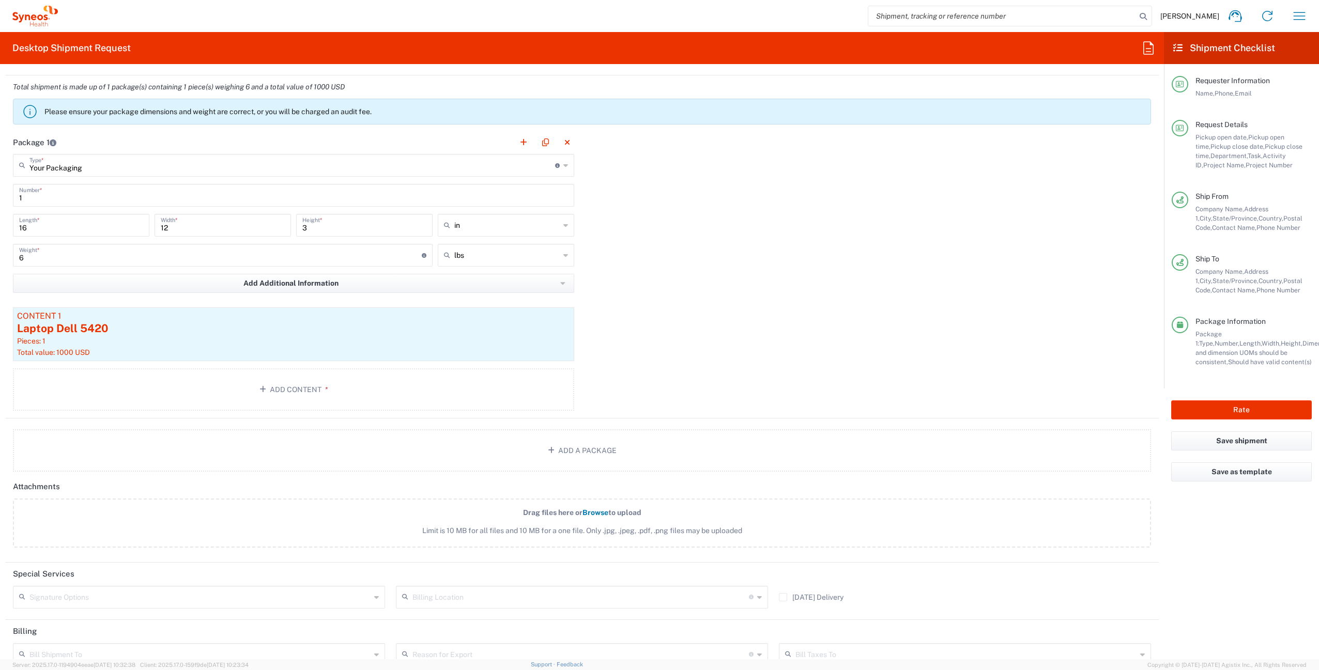
scroll to position [967, 0]
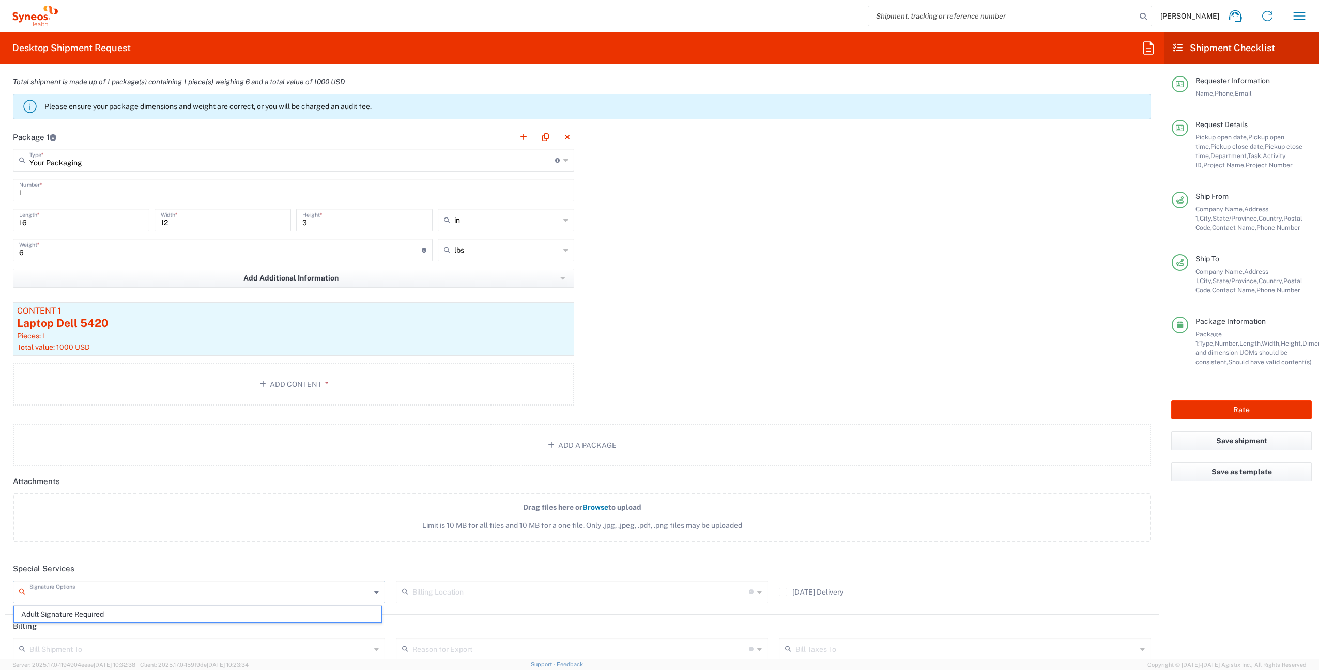
click at [66, 591] on input "text" at bounding box center [199, 591] width 341 height 18
click at [60, 612] on span "Adult Signature Required" at bounding box center [197, 615] width 367 height 16
type input "Adult Signature Required"
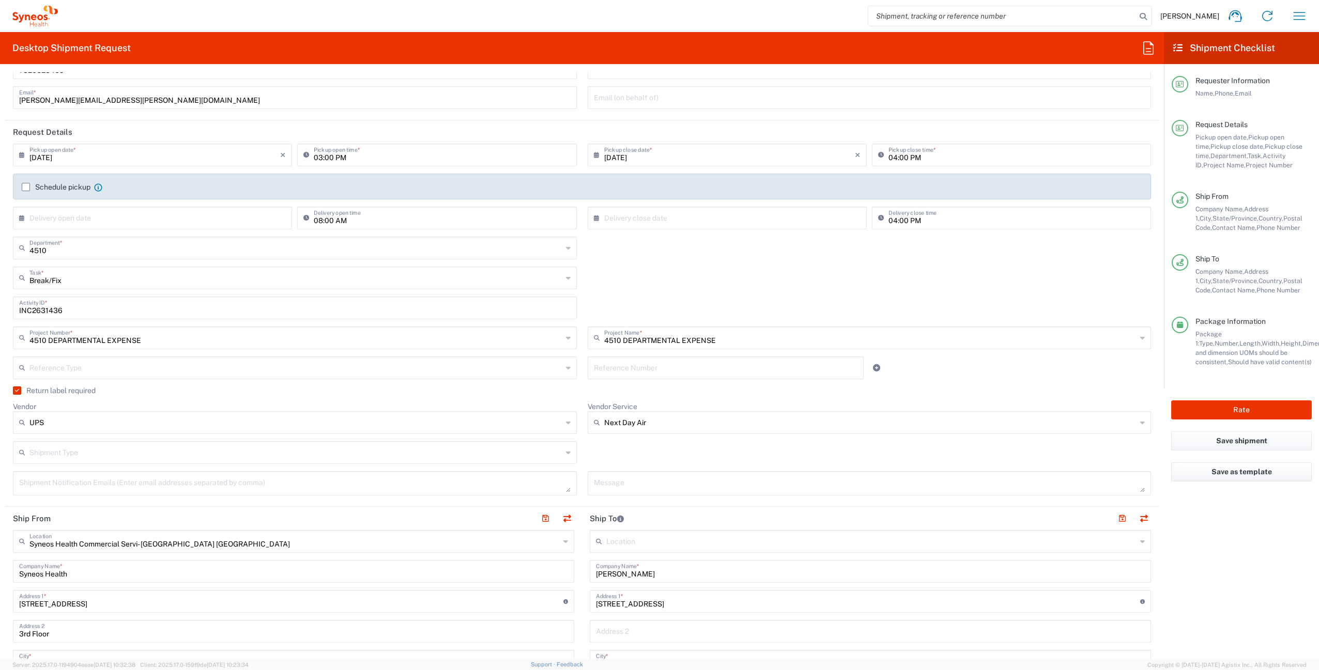
scroll to position [9, 0]
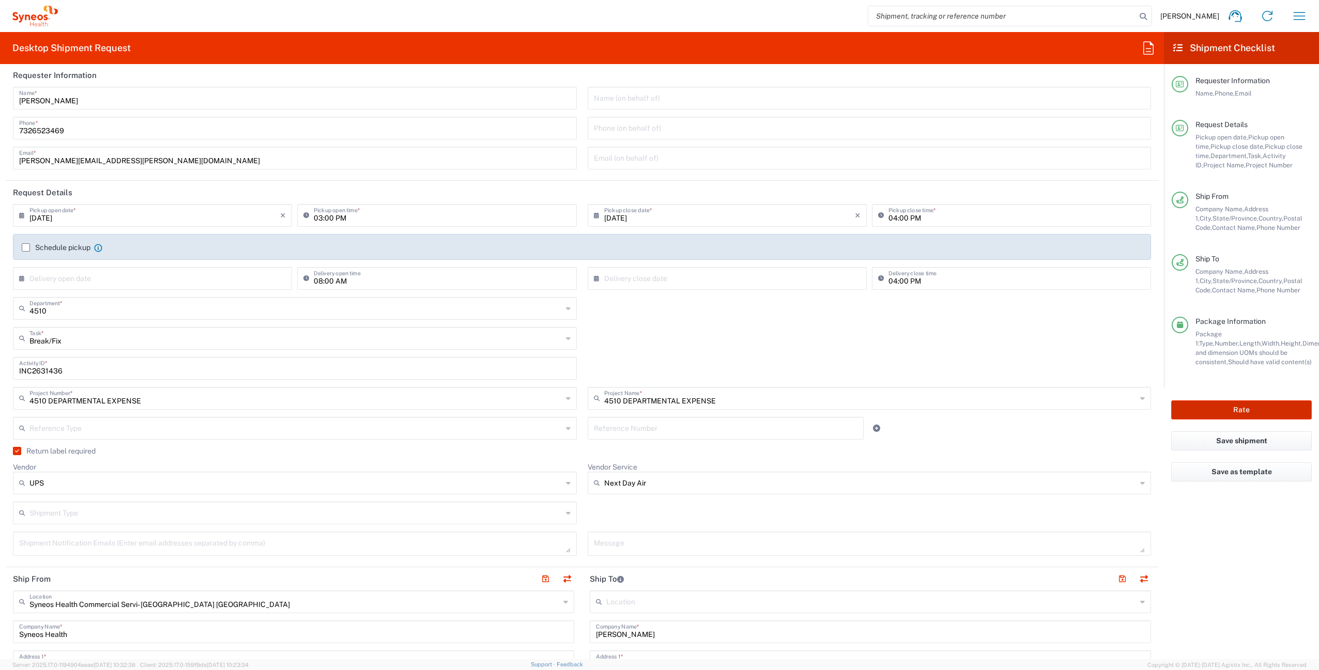
click at [1235, 408] on button "Rate" at bounding box center [1241, 409] width 141 height 19
type input "4510 DEPARTMENTAL EXPENSE"
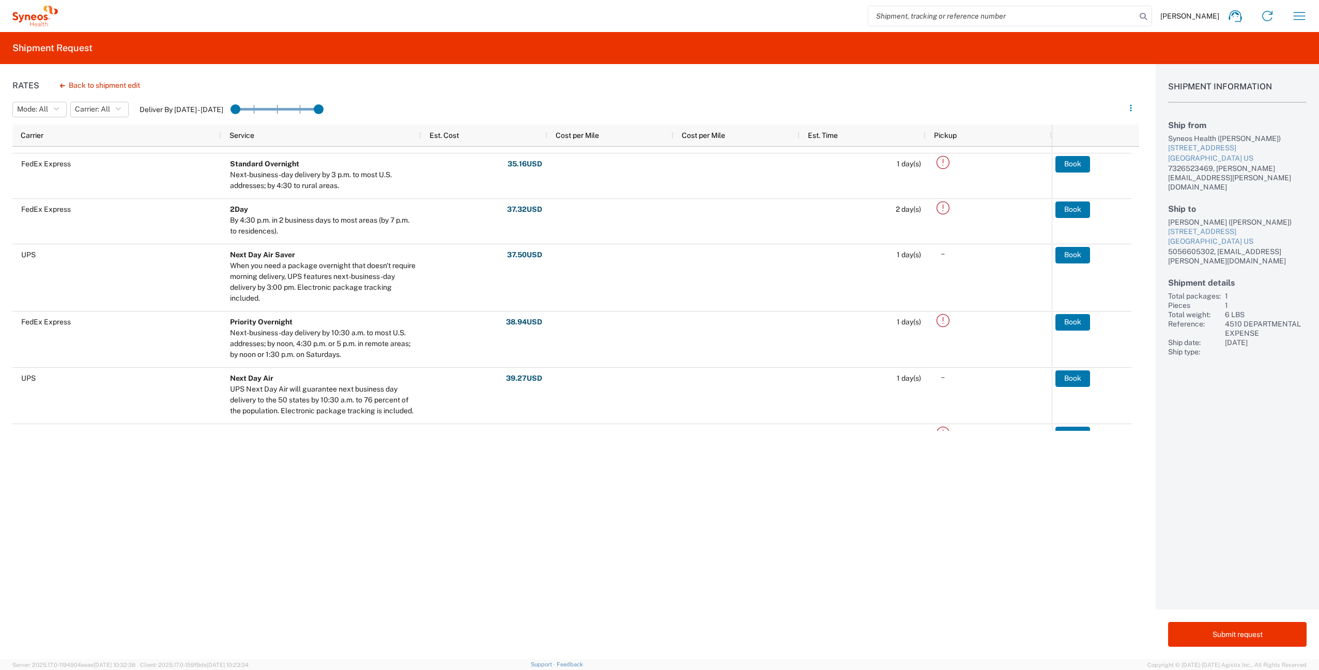
scroll to position [219, 0]
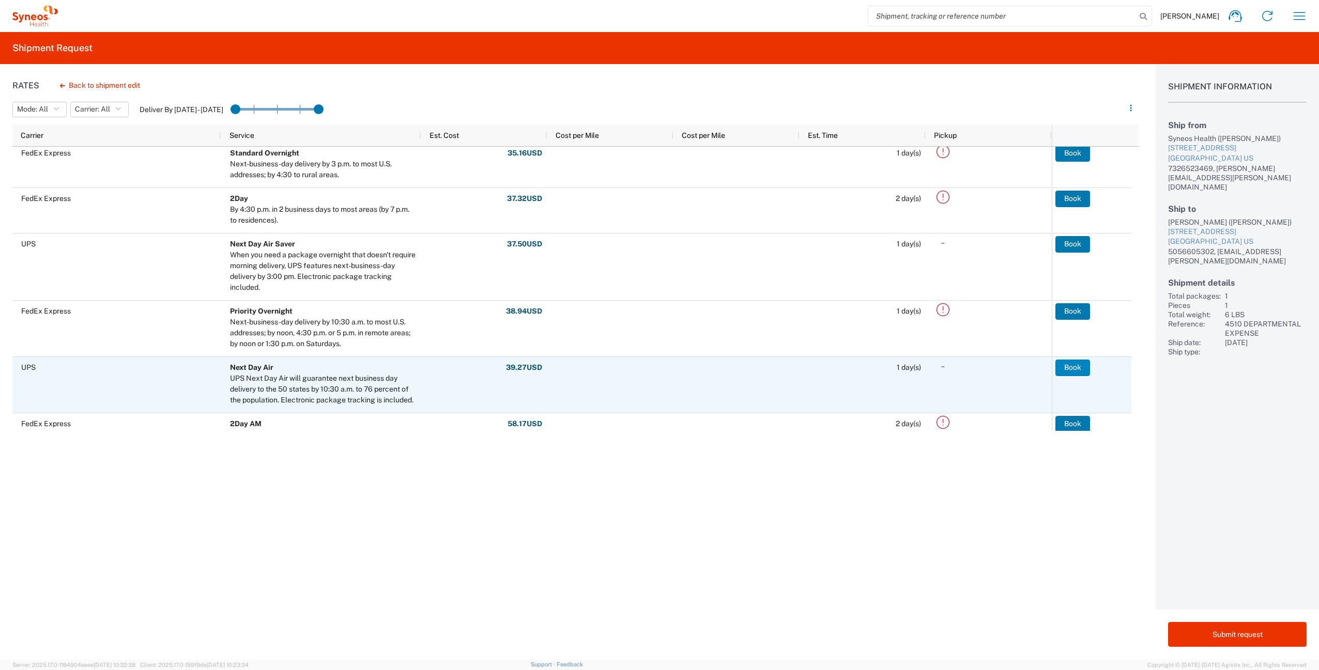
click at [1067, 372] on button "Book" at bounding box center [1072, 368] width 35 height 17
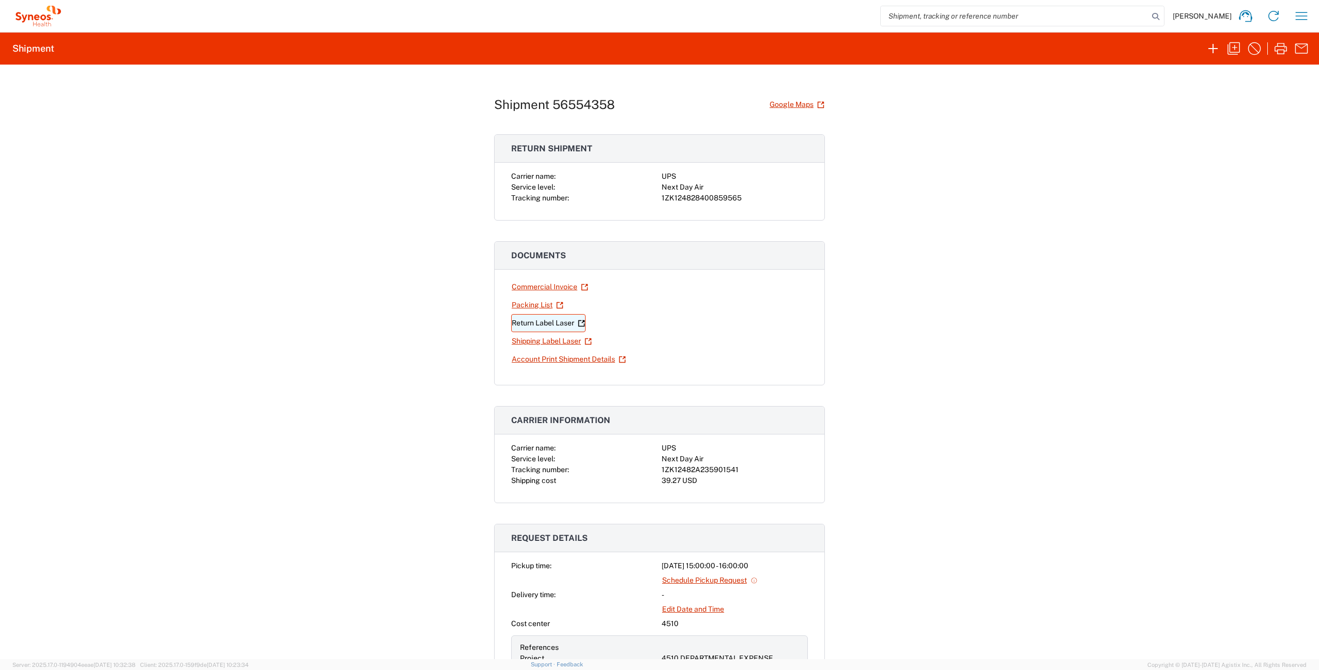
click at [530, 325] on link "Return Label Laser" at bounding box center [548, 323] width 74 height 18
click at [525, 335] on link "Shipping Label Laser" at bounding box center [551, 341] width 81 height 18
click at [687, 468] on div "1ZK12482A235901541" at bounding box center [734, 470] width 146 height 11
copy div "1ZK12482A235901541"
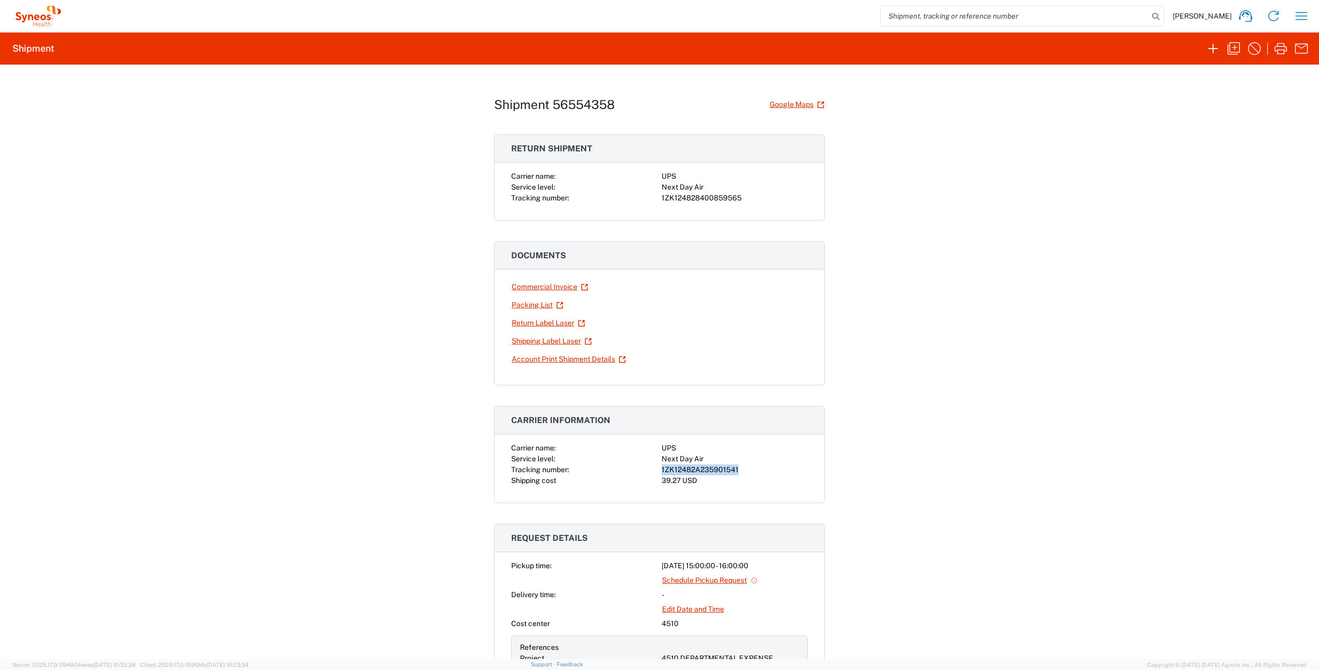
copy div "1ZK12482A235901541"
click at [1298, 19] on icon "button" at bounding box center [1301, 16] width 12 height 8
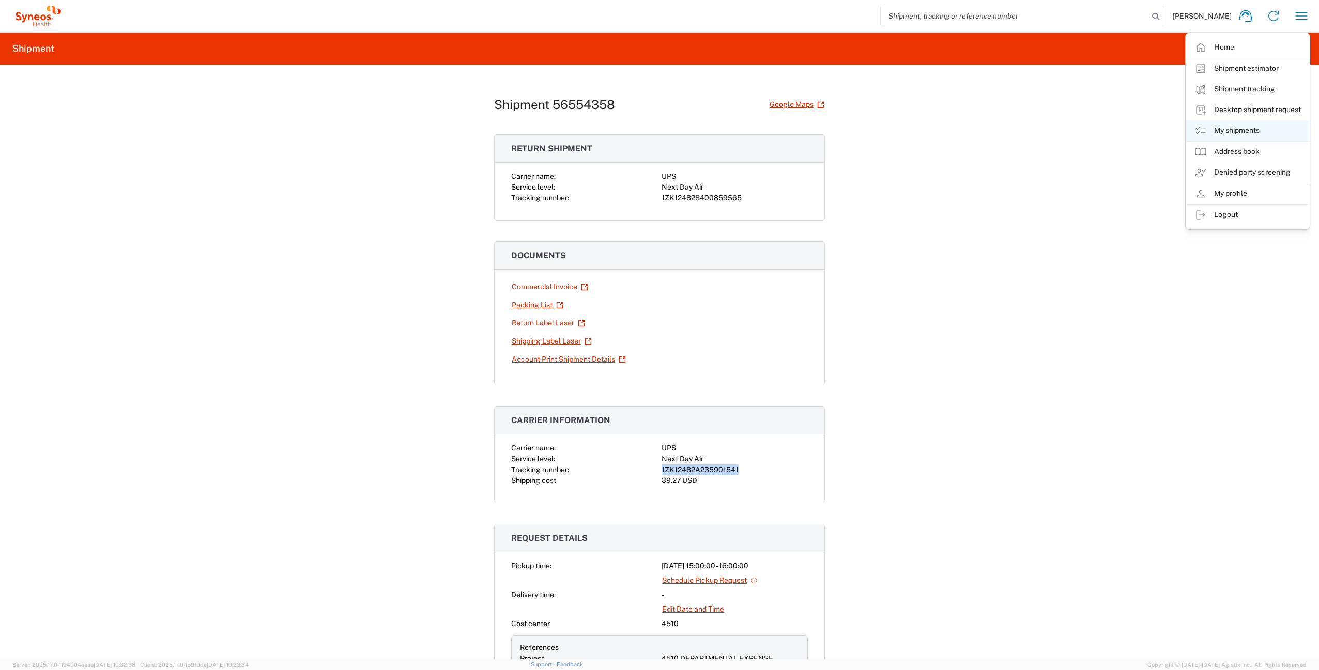
click at [1246, 126] on link "My shipments" at bounding box center [1247, 130] width 123 height 21
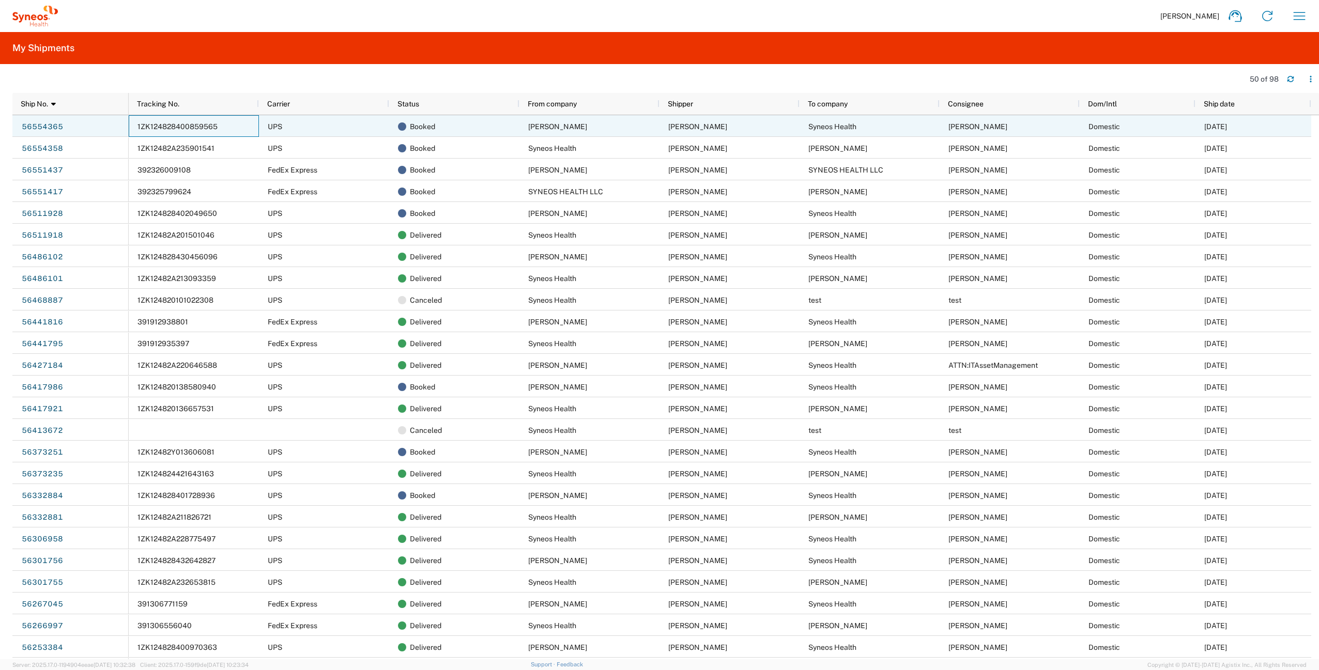
click at [202, 127] on span "1ZK124828400859565" at bounding box center [177, 126] width 80 height 8
